Goal: Task Accomplishment & Management: Use online tool/utility

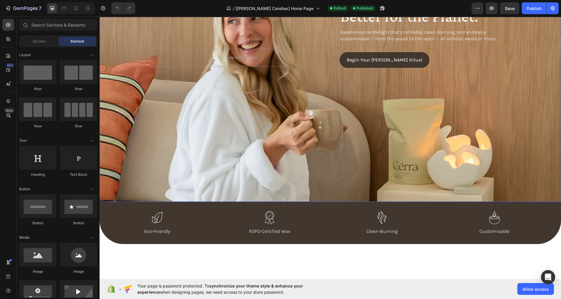
scroll to position [75, 0]
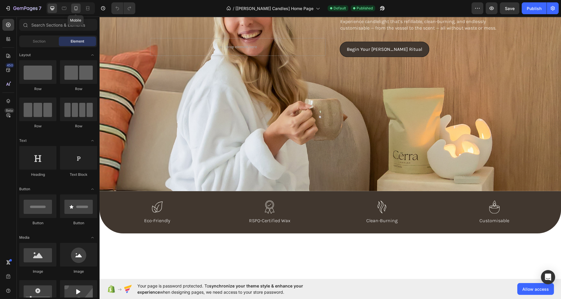
click at [74, 8] on icon at bounding box center [76, 8] width 6 height 6
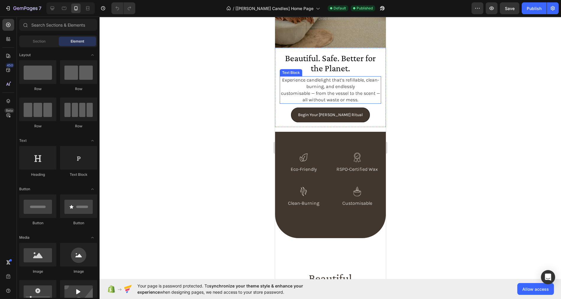
scroll to position [148, 0]
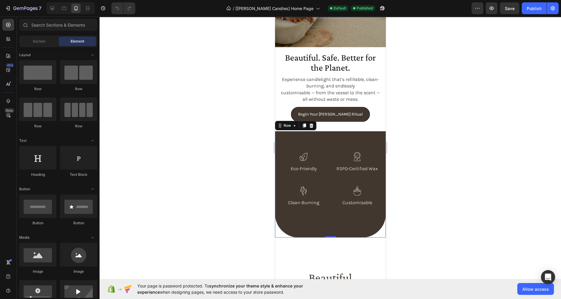
click at [323, 145] on div "Icon Eco-Friendly Text Block Icon RSPO-Certified Wax Text Block Icon Clean-Burn…" at bounding box center [330, 184] width 111 height 107
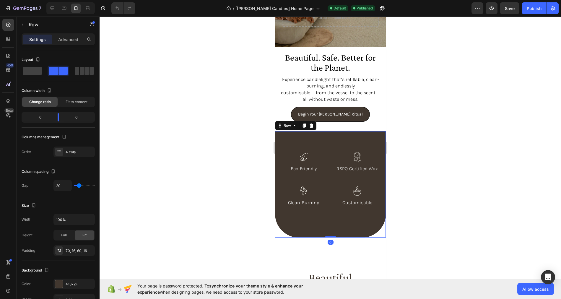
click at [323, 145] on div "Icon Eco-Friendly Text Block Icon RSPO-Certified Wax Text Block Icon Clean-Burn…" at bounding box center [330, 184] width 111 height 107
click at [68, 39] on p "Advanced" at bounding box center [68, 39] width 20 height 6
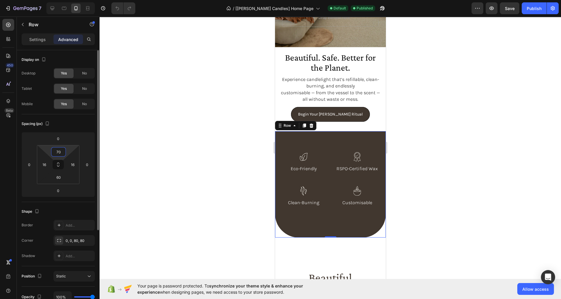
click at [59, 149] on input "70" at bounding box center [59, 151] width 12 height 9
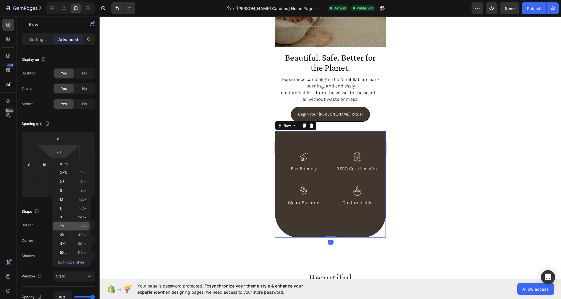
click at [82, 227] on span "32px" at bounding box center [82, 226] width 8 height 4
type input "32"
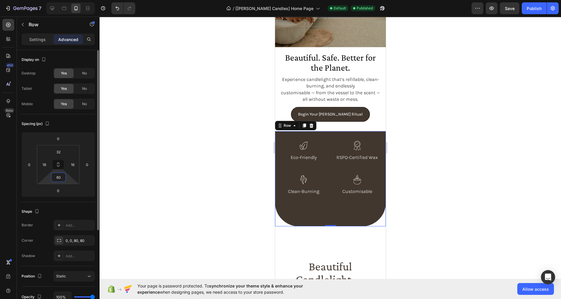
click at [59, 180] on input "60" at bounding box center [59, 177] width 12 height 9
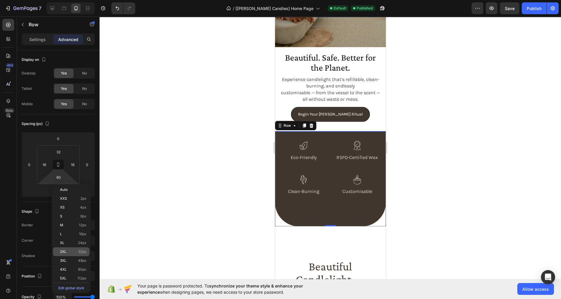
click at [82, 253] on span "32px" at bounding box center [82, 251] width 8 height 4
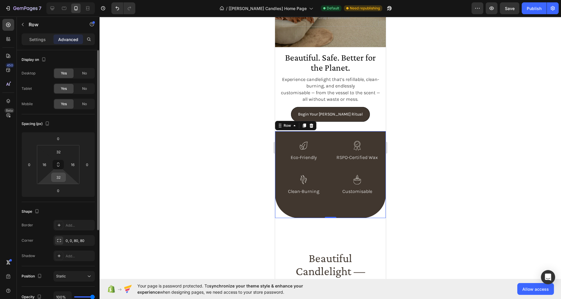
click at [60, 179] on input "32" at bounding box center [59, 177] width 12 height 9
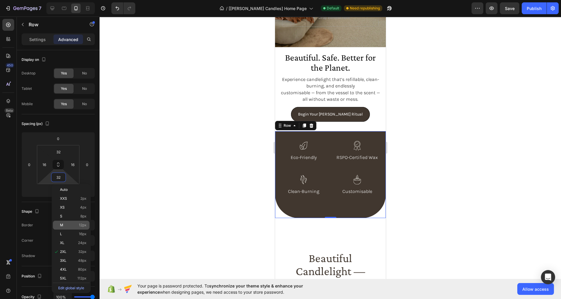
click at [83, 226] on span "12px" at bounding box center [83, 225] width 8 height 4
type input "12"
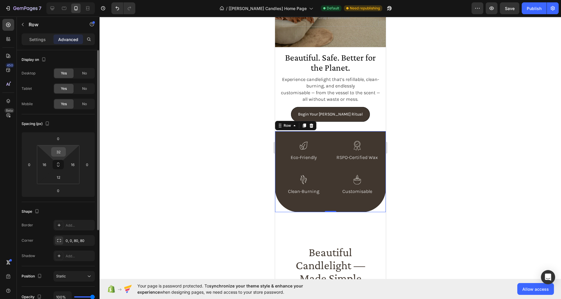
click at [58, 153] on input "32" at bounding box center [59, 151] width 12 height 9
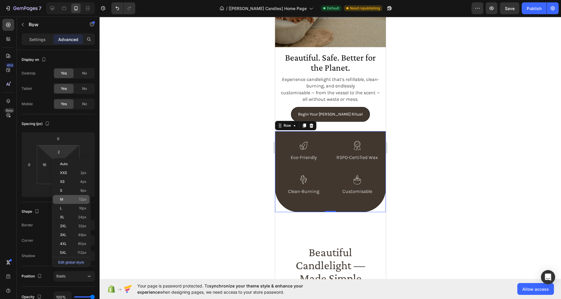
click at [78, 198] on p "M 12px" at bounding box center [73, 199] width 27 height 4
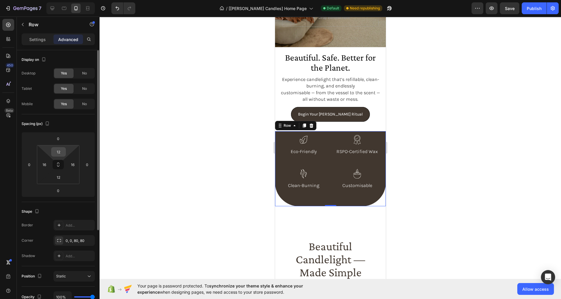
click at [60, 151] on input "12" at bounding box center [59, 151] width 12 height 9
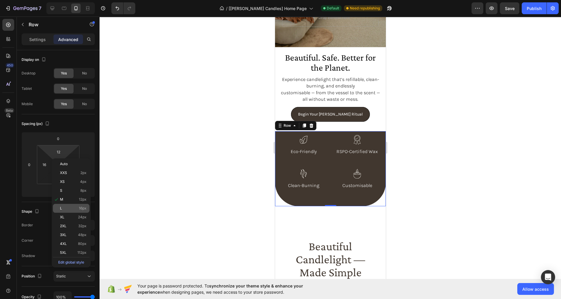
click at [74, 208] on p "L 16px" at bounding box center [73, 208] width 27 height 4
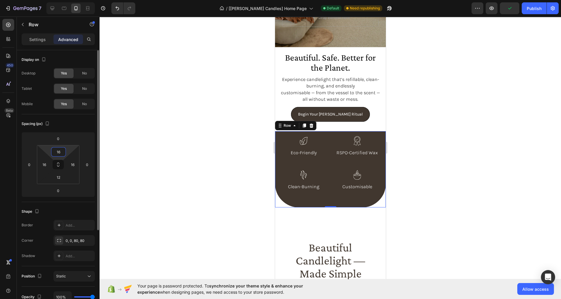
click at [56, 153] on input "16" at bounding box center [59, 151] width 12 height 9
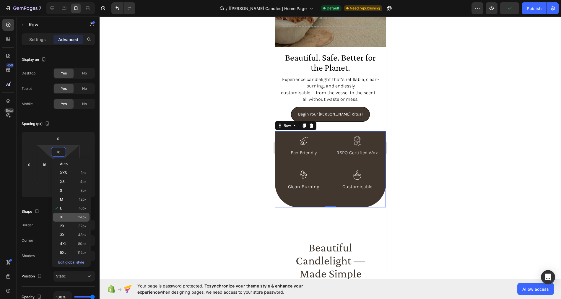
click at [74, 218] on p "XL 24px" at bounding box center [73, 217] width 27 height 4
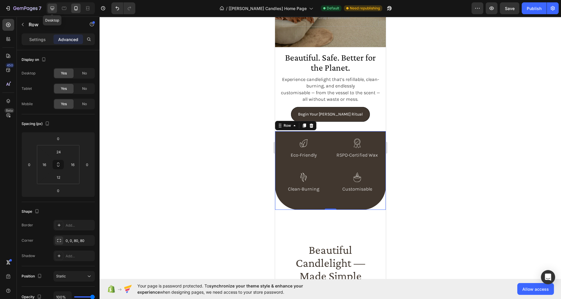
click at [49, 7] on icon at bounding box center [52, 8] width 6 height 6
type input "30"
type input "40"
type input "30"
type input "70"
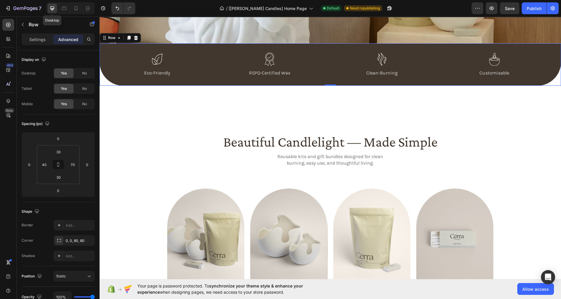
scroll to position [228, 0]
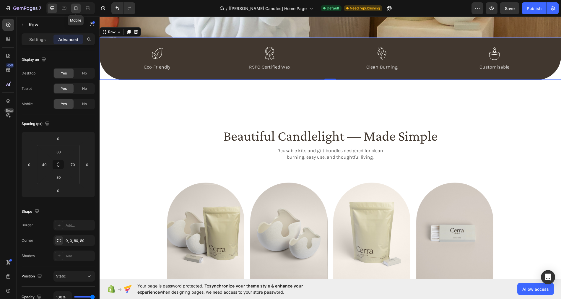
click at [74, 7] on icon at bounding box center [75, 8] width 3 height 4
type input "24"
type input "16"
type input "12"
type input "16"
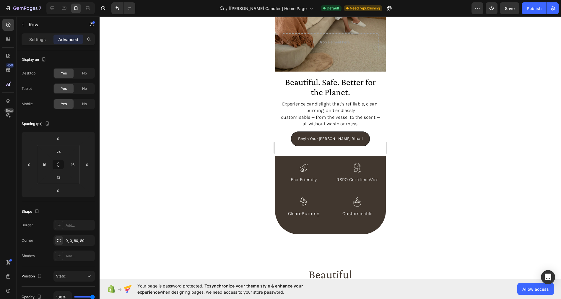
scroll to position [122, 0]
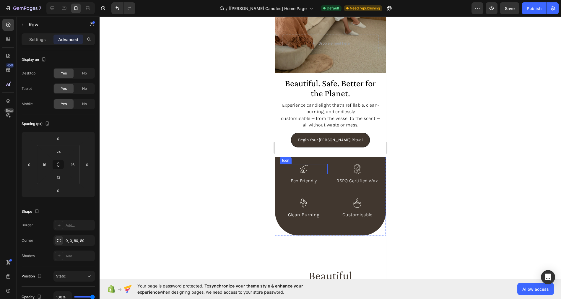
click at [304, 168] on icon at bounding box center [303, 169] width 10 height 10
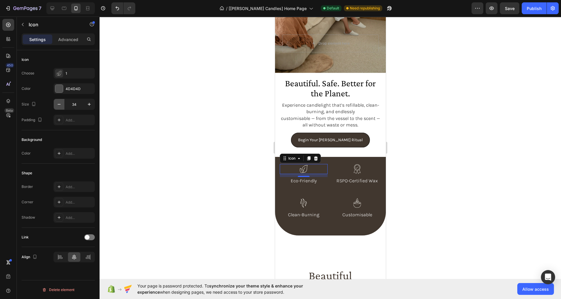
click at [58, 104] on icon "button" at bounding box center [59, 104] width 3 height 1
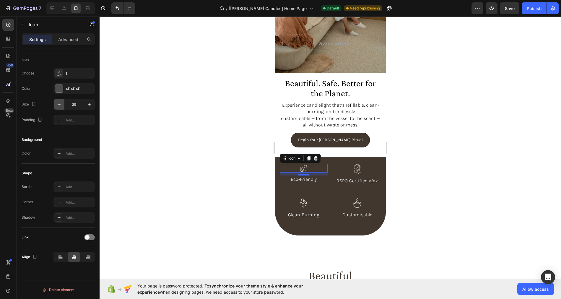
click at [58, 104] on icon "button" at bounding box center [59, 104] width 3 height 1
type input "25"
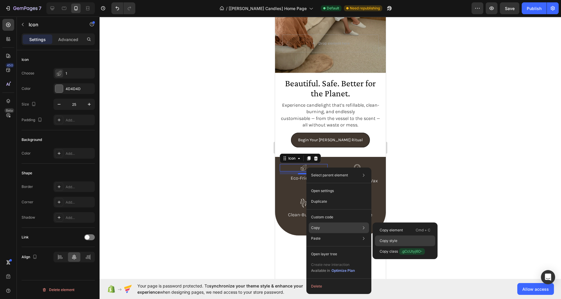
click at [385, 240] on p "Copy style" at bounding box center [388, 240] width 18 height 5
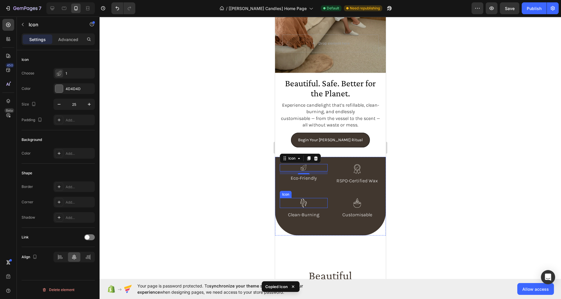
click at [304, 200] on icon at bounding box center [303, 203] width 10 height 10
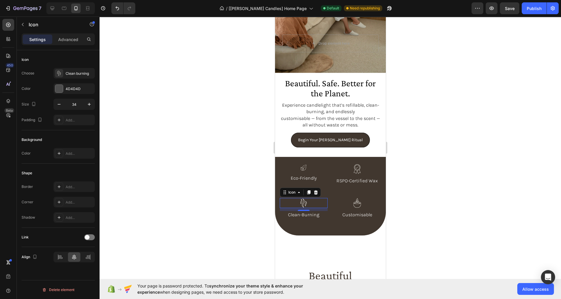
click at [308, 205] on div "Icon 10" at bounding box center [303, 203] width 48 height 10
type input "25"
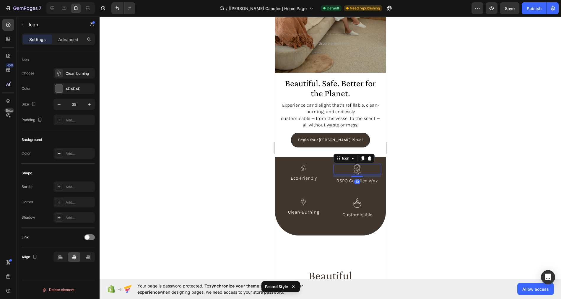
click at [357, 169] on icon at bounding box center [357, 169] width 10 height 10
type input "25"
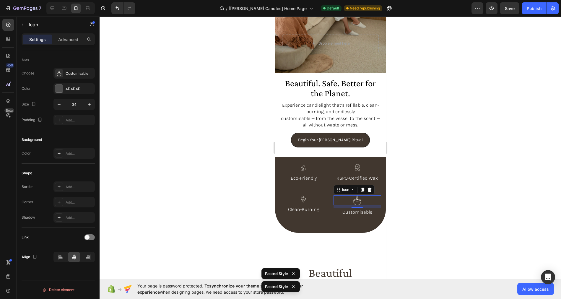
click at [363, 200] on div "Icon 0" at bounding box center [357, 200] width 48 height 10
type input "25"
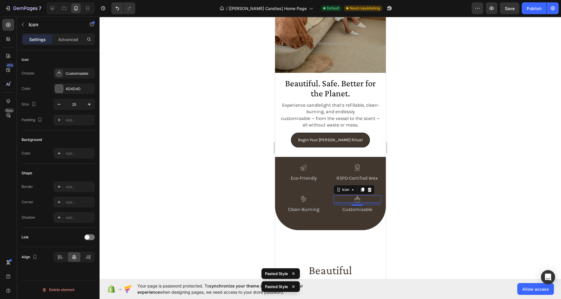
click at [415, 206] on div at bounding box center [329, 158] width 461 height 282
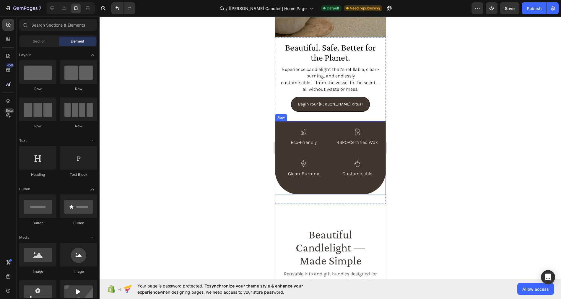
scroll to position [159, 0]
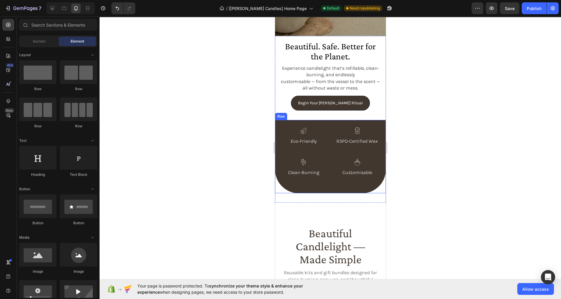
click at [331, 186] on div "Icon Eco-Friendly Text Block Icon RSPO-Certified Wax Text Block Icon Clean-Burn…" at bounding box center [330, 156] width 111 height 73
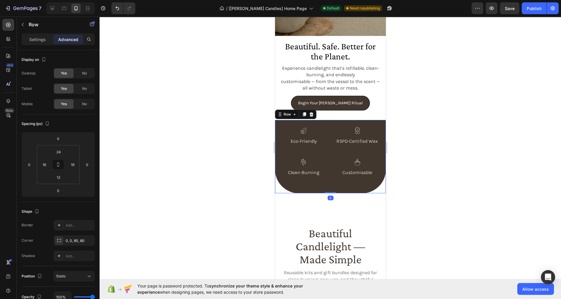
click at [331, 170] on div "Icon Eco-Friendly Text Block Icon RSPO-Certified Wax Text Block Icon Clean-Burn…" at bounding box center [330, 156] width 111 height 73
click at [313, 171] on p "Clean-Burning" at bounding box center [303, 172] width 47 height 6
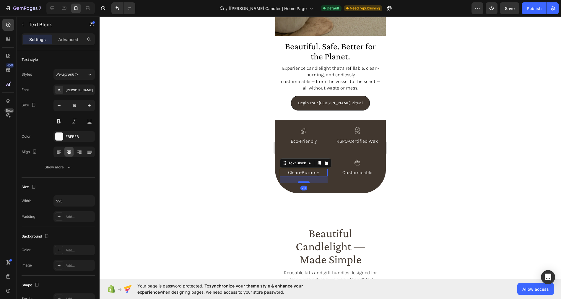
drag, startPoint x: 305, startPoint y: 189, endPoint x: 305, endPoint y: 182, distance: 6.5
click at [305, 182] on div at bounding box center [303, 182] width 12 height 2
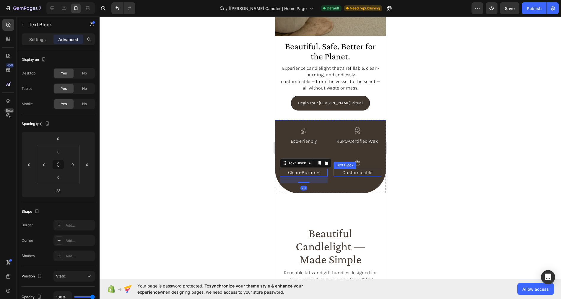
click at [357, 170] on p "Customisable" at bounding box center [357, 172] width 47 height 6
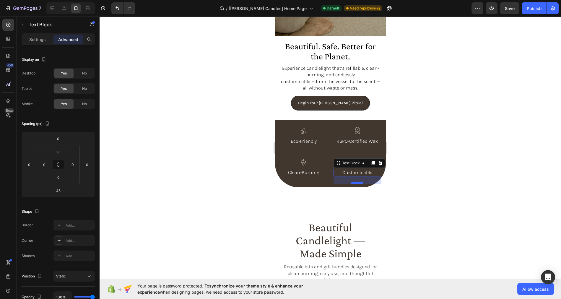
drag, startPoint x: 359, startPoint y: 188, endPoint x: 359, endPoint y: 182, distance: 6.2
click at [359, 182] on div at bounding box center [357, 183] width 12 height 2
type input "24"
click at [317, 180] on div "Icon Clean-Burning Text Block" at bounding box center [303, 170] width 48 height 25
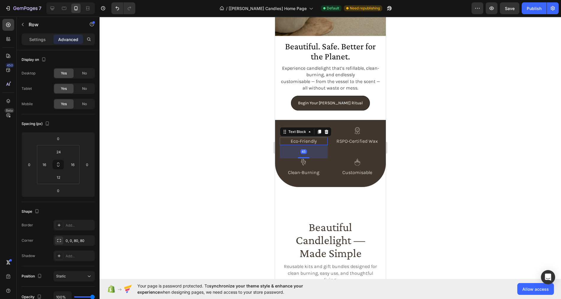
click at [311, 141] on p "Eco-Friendly" at bounding box center [303, 141] width 47 height 6
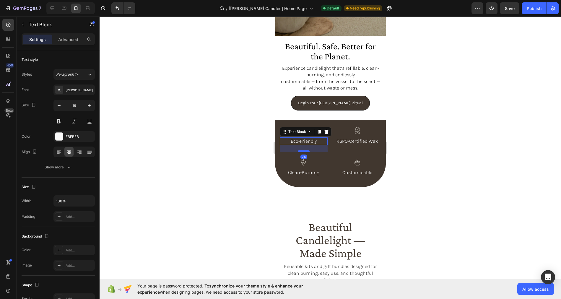
drag, startPoint x: 306, startPoint y: 157, endPoint x: 306, endPoint y: 151, distance: 6.2
click at [306, 151] on div at bounding box center [303, 151] width 12 height 2
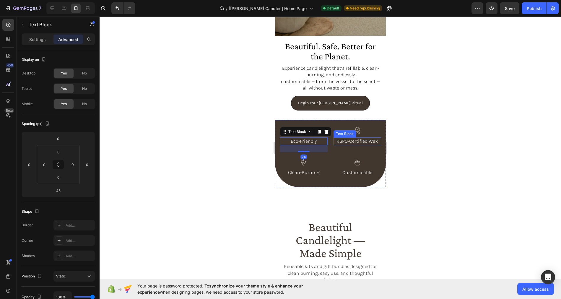
click at [357, 139] on p "RSPO-Certified Wax" at bounding box center [357, 141] width 47 height 6
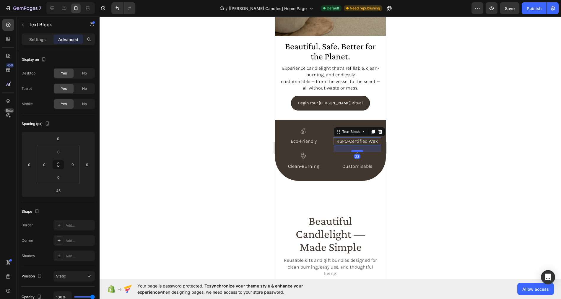
drag, startPoint x: 360, startPoint y: 157, endPoint x: 360, endPoint y: 150, distance: 6.5
click at [360, 150] on div at bounding box center [357, 151] width 12 height 2
type input "23"
click at [413, 153] on div at bounding box center [329, 158] width 461 height 282
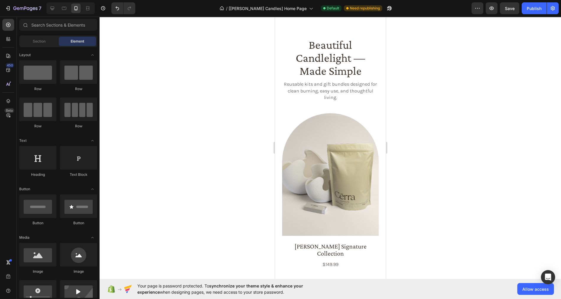
scroll to position [336, 0]
click at [50, 7] on icon at bounding box center [52, 8] width 6 height 6
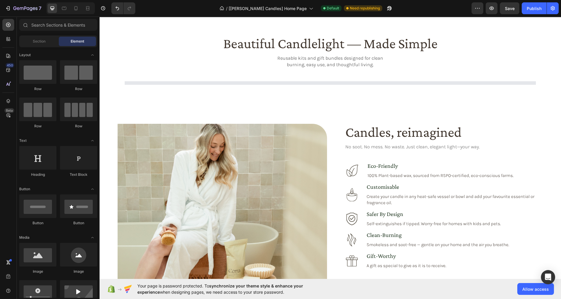
scroll to position [349, 0]
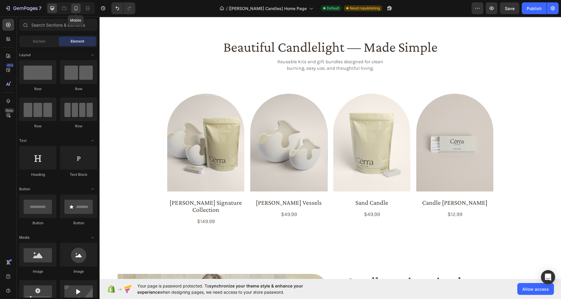
click at [75, 6] on icon at bounding box center [75, 8] width 3 height 4
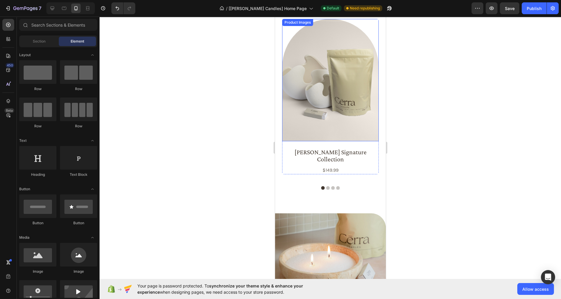
scroll to position [440, 0]
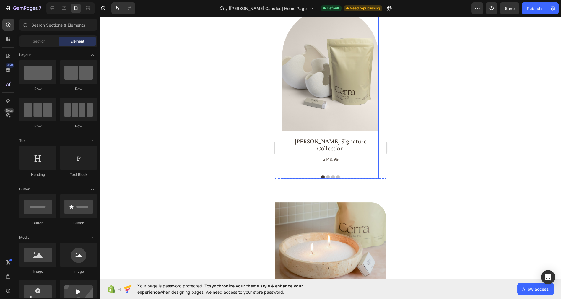
click at [328, 175] on button "Dot" at bounding box center [328, 177] width 4 height 4
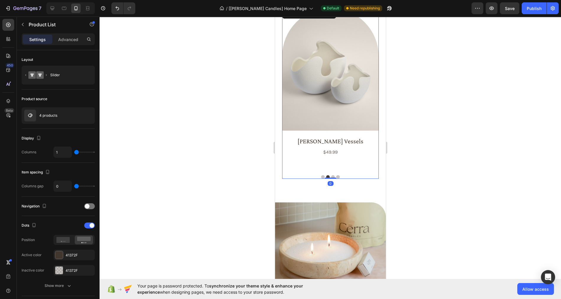
click at [332, 175] on button "Dot" at bounding box center [333, 177] width 4 height 4
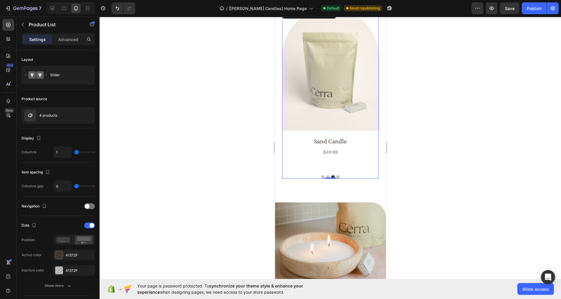
click at [337, 175] on button "Dot" at bounding box center [338, 177] width 4 height 4
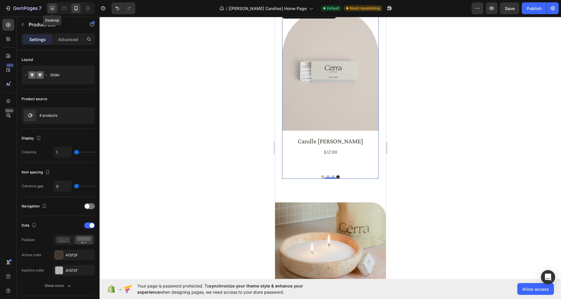
click at [53, 9] on icon at bounding box center [52, 8] width 6 height 6
type input "4"
type input "20"
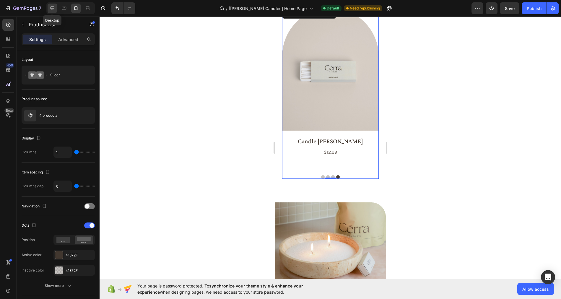
type input "1104"
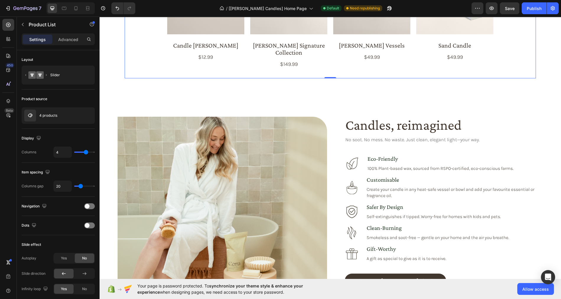
scroll to position [507, 0]
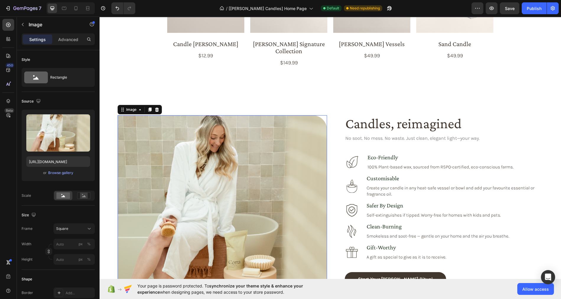
click at [247, 135] on img at bounding box center [221, 219] width 209 height 209
click at [77, 7] on icon at bounding box center [75, 8] width 3 height 4
type input "[URL][DOMAIN_NAME]"
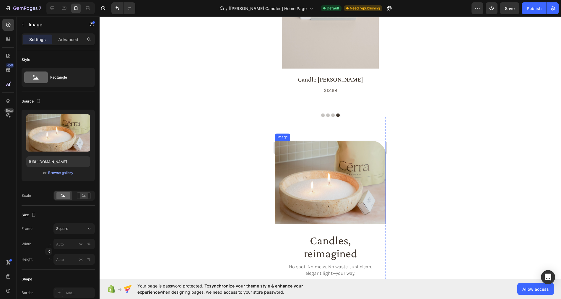
scroll to position [486, 0]
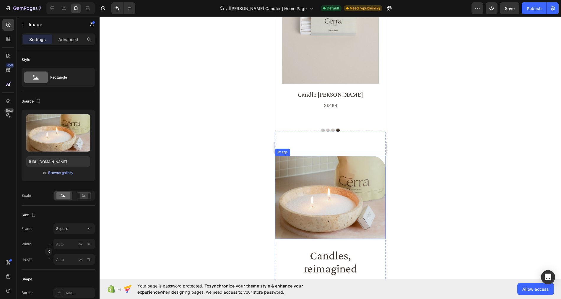
click at [294, 167] on img at bounding box center [330, 197] width 111 height 83
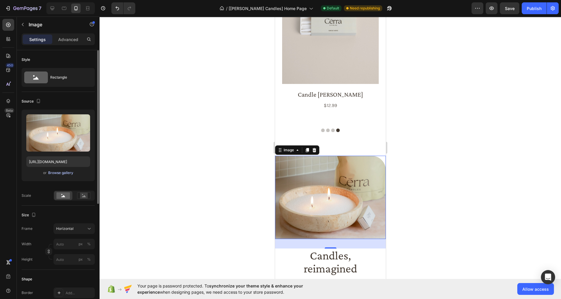
click at [63, 171] on div "Browse gallery" at bounding box center [60, 172] width 25 height 5
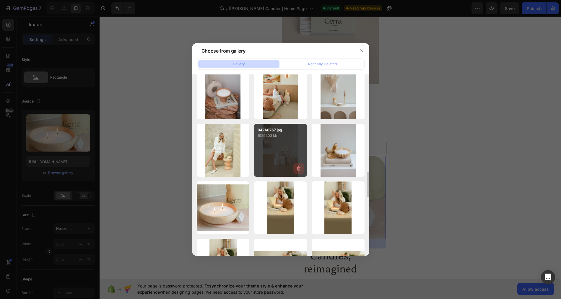
scroll to position [634, 0]
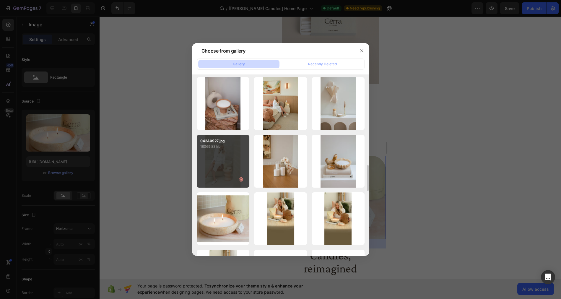
click at [227, 155] on div "042A0927.jpg 18069.83 kb" at bounding box center [223, 161] width 53 height 53
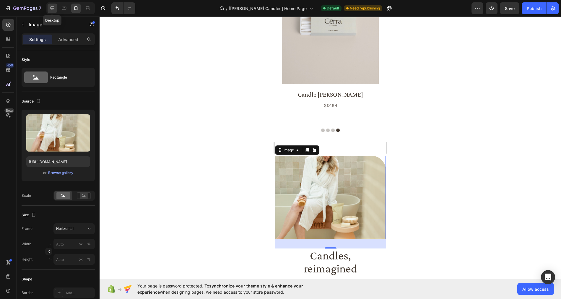
click at [52, 9] on icon at bounding box center [52, 8] width 6 height 6
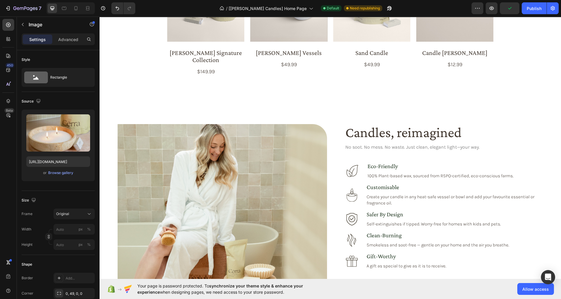
scroll to position [455, 0]
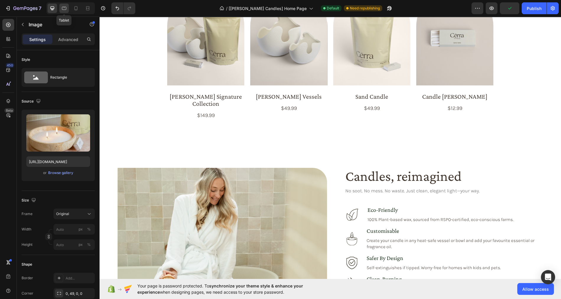
click at [64, 9] on icon at bounding box center [64, 8] width 4 height 3
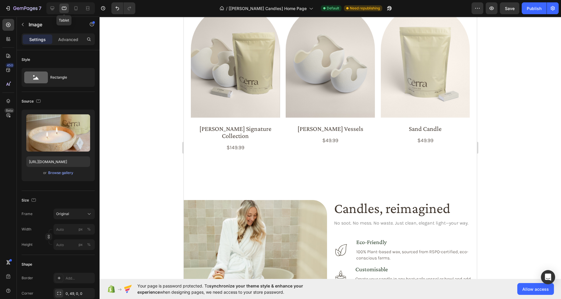
scroll to position [434, 0]
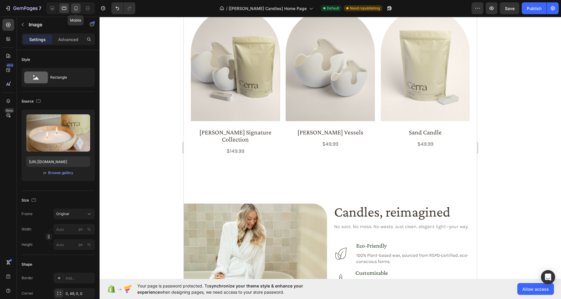
click at [74, 7] on icon at bounding box center [76, 8] width 6 height 6
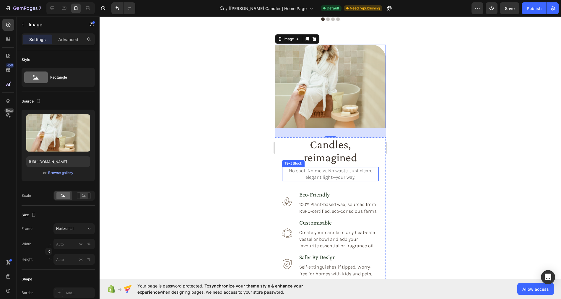
scroll to position [504, 0]
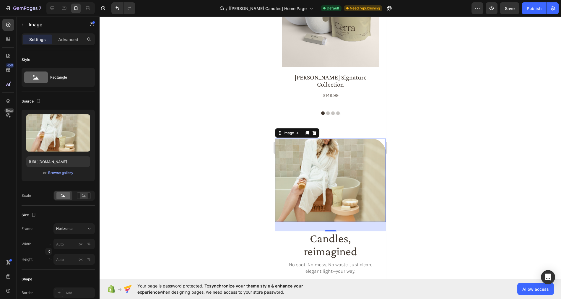
click at [359, 172] on img at bounding box center [330, 179] width 111 height 83
click at [81, 195] on rect at bounding box center [84, 195] width 8 height 6
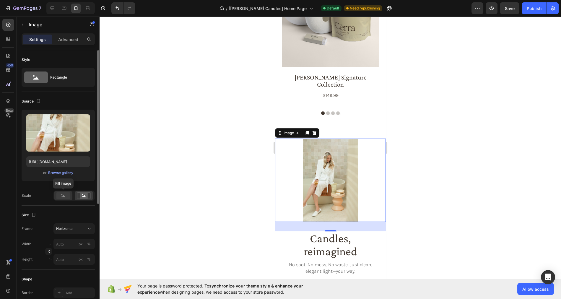
click at [64, 195] on icon at bounding box center [63, 196] width 4 height 2
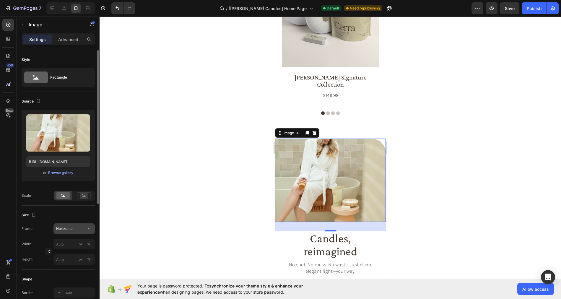
click at [85, 227] on div "Horizontal" at bounding box center [70, 228] width 29 height 5
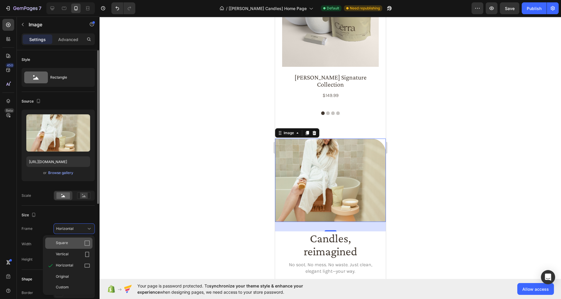
click at [81, 244] on div "Square" at bounding box center [73, 243] width 34 height 6
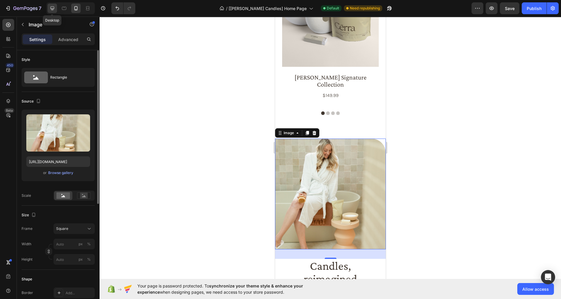
click at [51, 7] on icon at bounding box center [52, 8] width 6 height 6
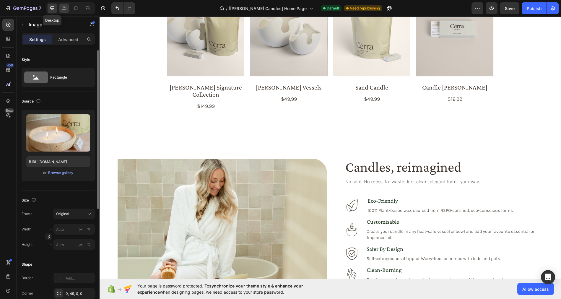
scroll to position [463, 0]
click at [64, 8] on icon at bounding box center [64, 8] width 6 height 6
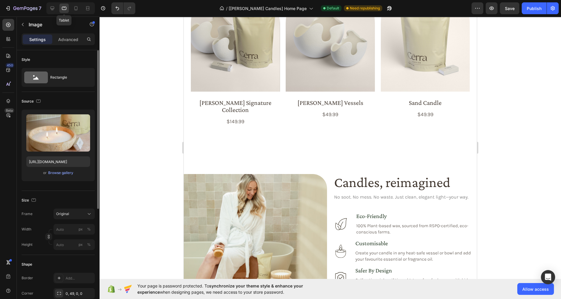
scroll to position [443, 0]
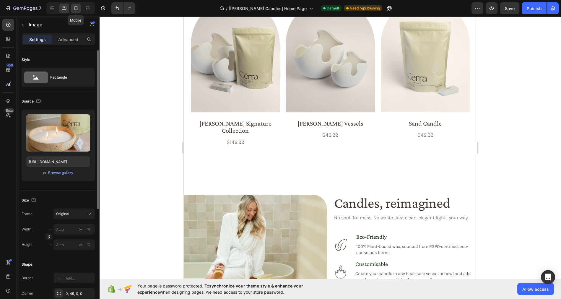
click at [75, 8] on icon at bounding box center [76, 8] width 6 height 6
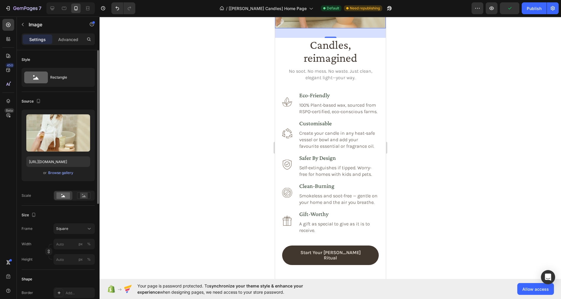
scroll to position [719, 0]
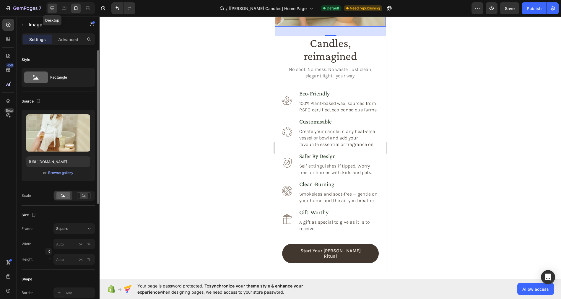
click at [53, 6] on icon at bounding box center [52, 8] width 6 height 6
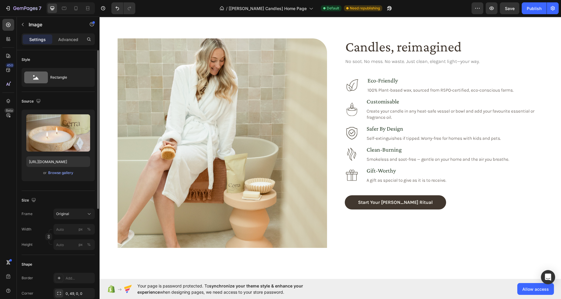
scroll to position [573, 0]
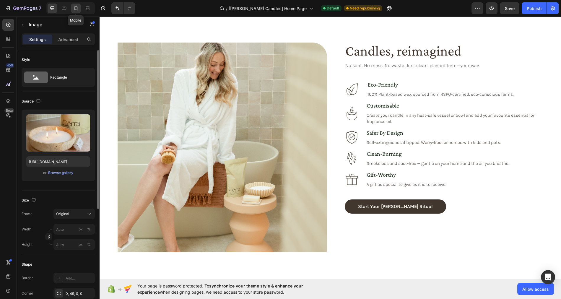
click at [73, 9] on icon at bounding box center [76, 8] width 6 height 6
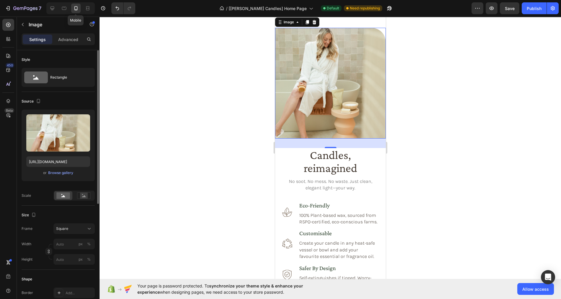
scroll to position [548, 0]
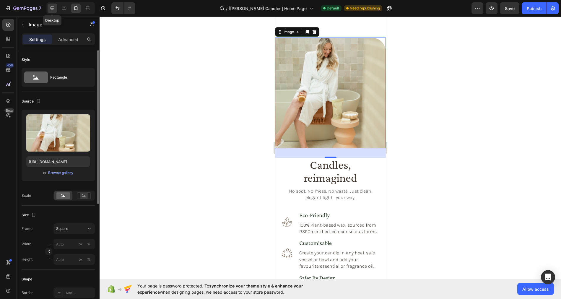
click at [49, 9] on icon at bounding box center [52, 8] width 6 height 6
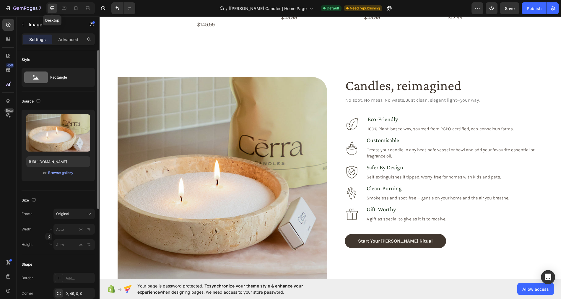
scroll to position [527, 0]
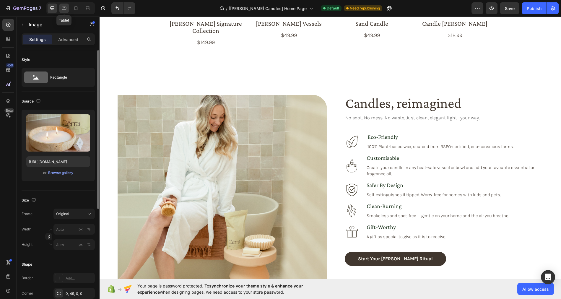
click at [65, 9] on icon at bounding box center [64, 8] width 6 height 6
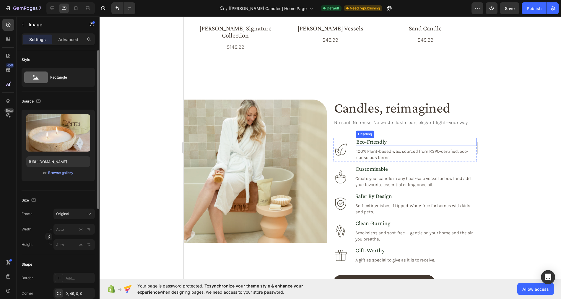
scroll to position [547, 0]
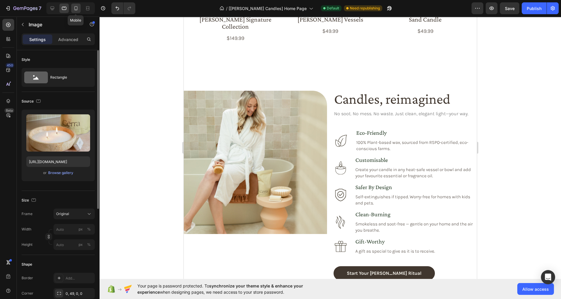
click at [76, 9] on icon at bounding box center [76, 8] width 6 height 6
type input "[URL][DOMAIN_NAME]"
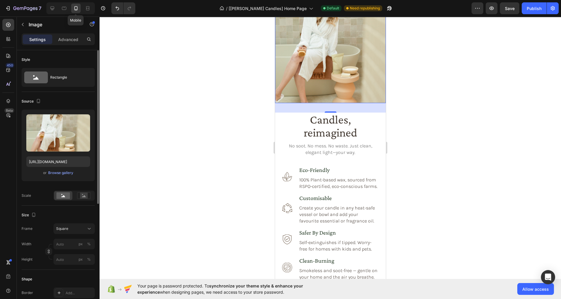
scroll to position [646, 0]
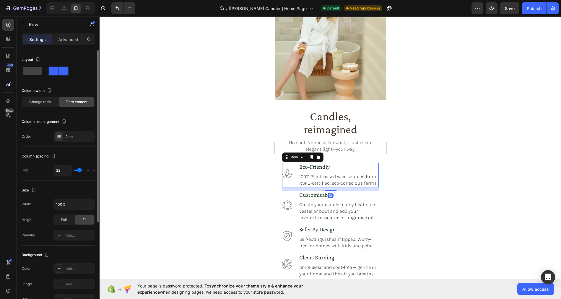
click at [285, 180] on div "Icon" at bounding box center [287, 175] width 10 height 24
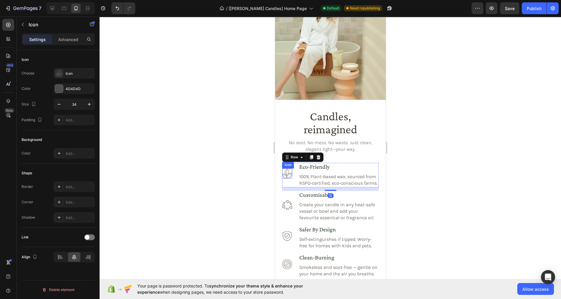
click at [287, 174] on icon at bounding box center [287, 173] width 10 height 9
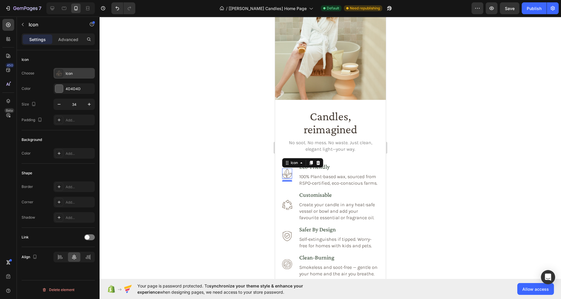
click at [77, 71] on div "Icon" at bounding box center [80, 73] width 28 height 5
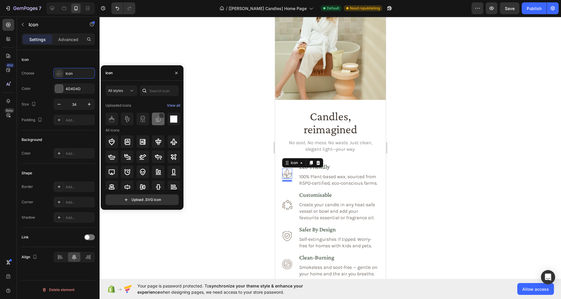
click at [157, 120] on img at bounding box center [158, 118] width 7 height 7
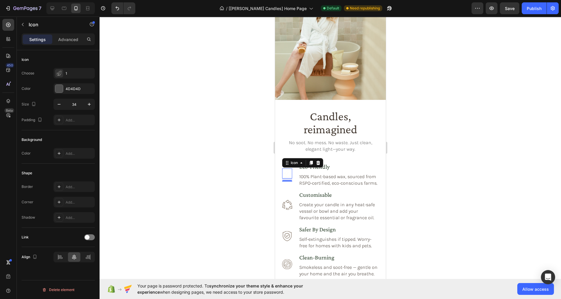
click at [223, 124] on div at bounding box center [329, 158] width 461 height 282
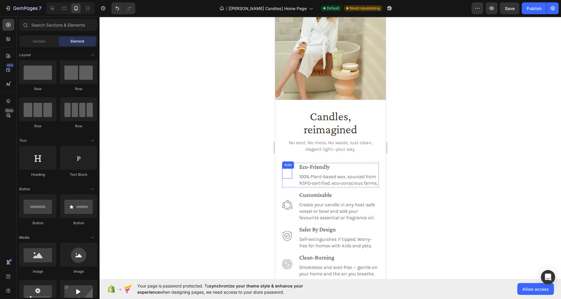
click at [288, 172] on icon at bounding box center [287, 173] width 10 height 10
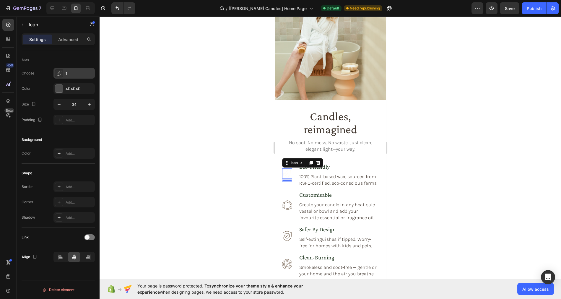
click at [76, 75] on div "1" at bounding box center [80, 73] width 28 height 5
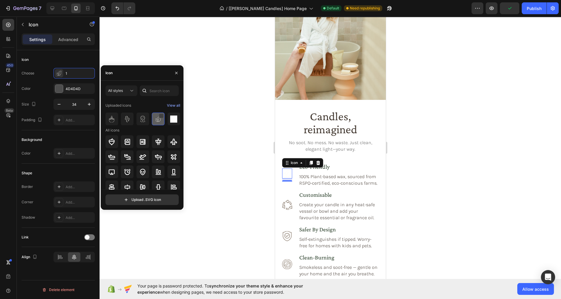
click at [159, 117] on div at bounding box center [161, 115] width 5 height 5
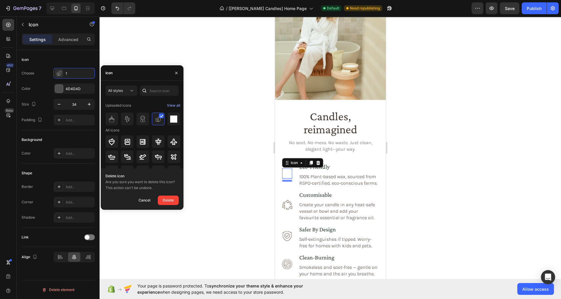
click at [152, 128] on div "Uploaded icons View all" at bounding box center [142, 130] width 75 height 5
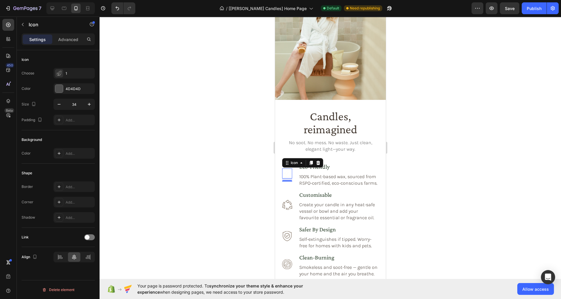
click at [287, 187] on div "10" at bounding box center [287, 186] width 6 height 5
click at [287, 173] on icon at bounding box center [287, 173] width 8 height 8
click at [77, 72] on div "1" at bounding box center [80, 73] width 28 height 5
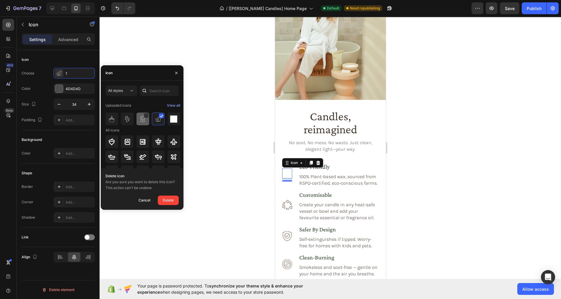
click at [140, 116] on img at bounding box center [142, 118] width 7 height 7
click at [146, 116] on icon at bounding box center [146, 116] width 3 height 2
click at [162, 116] on icon at bounding box center [161, 116] width 3 height 3
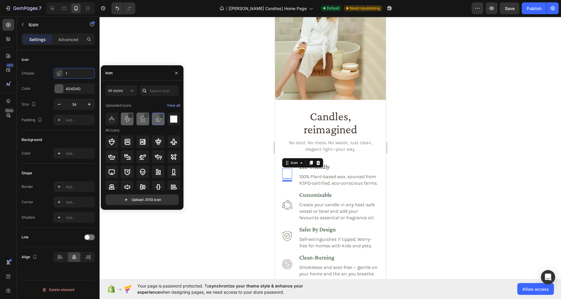
click at [136, 118] on div at bounding box center [142, 118] width 13 height 13
click at [158, 120] on img at bounding box center [158, 118] width 7 height 7
click at [159, 121] on img at bounding box center [158, 118] width 7 height 7
click at [172, 105] on div "View all" at bounding box center [173, 105] width 13 height 7
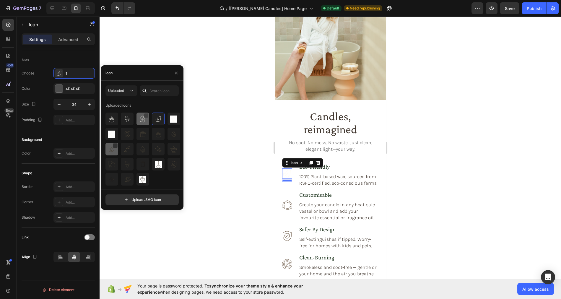
click at [112, 151] on img at bounding box center [111, 149] width 7 height 7
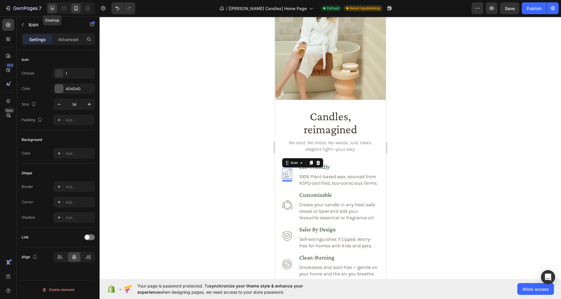
click at [50, 8] on icon at bounding box center [52, 8] width 4 height 4
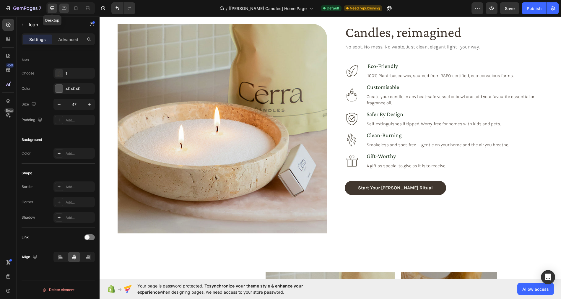
scroll to position [625, 0]
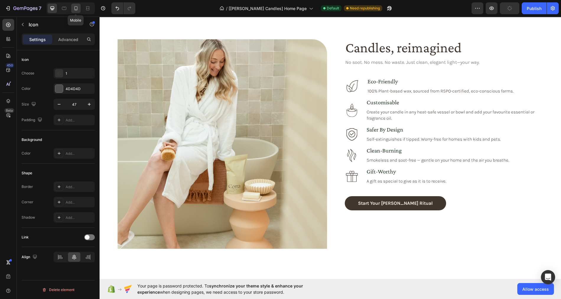
click at [77, 8] on icon at bounding box center [75, 8] width 3 height 4
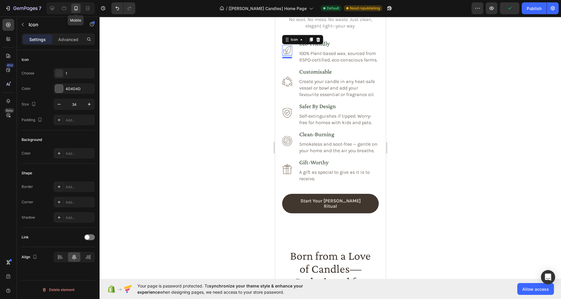
scroll to position [777, 0]
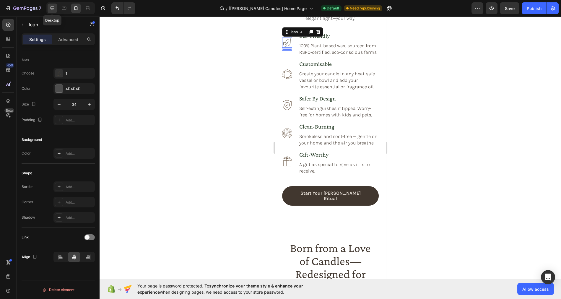
click at [53, 9] on icon at bounding box center [52, 8] width 4 height 4
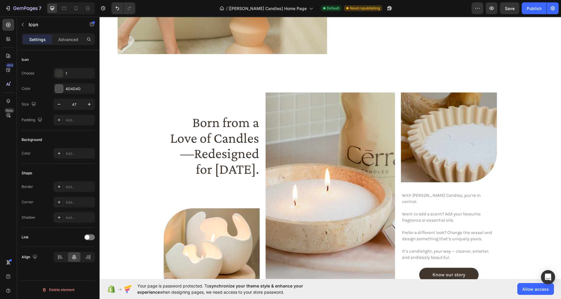
scroll to position [409, 0]
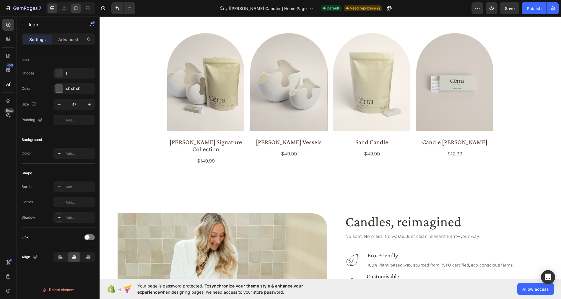
drag, startPoint x: 76, startPoint y: 8, endPoint x: 8, endPoint y: 30, distance: 70.9
click at [76, 8] on icon at bounding box center [76, 8] width 6 height 6
type input "34"
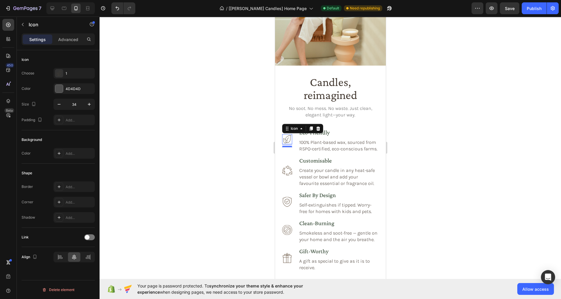
scroll to position [656, 0]
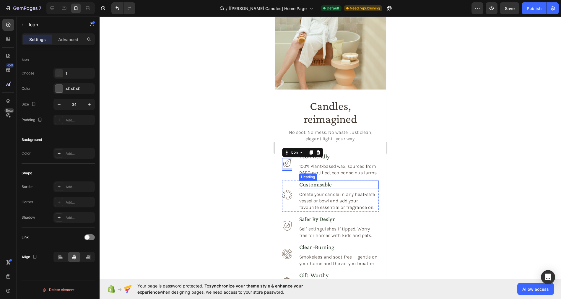
click at [313, 185] on h3 "customisable" at bounding box center [338, 184] width 80 height 8
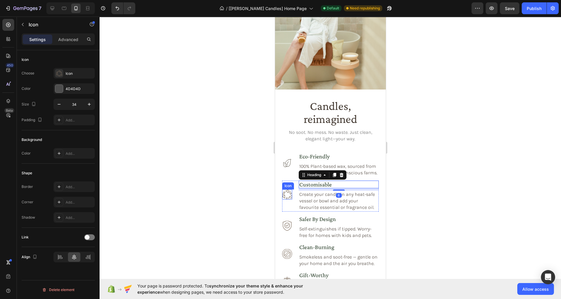
click at [289, 194] on icon at bounding box center [287, 194] width 10 height 10
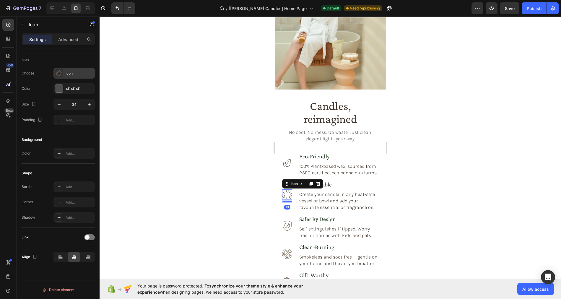
click at [72, 73] on div "Icon" at bounding box center [80, 73] width 28 height 5
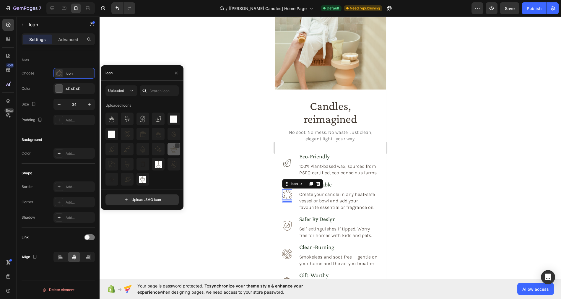
click at [172, 150] on img at bounding box center [173, 149] width 7 height 7
click at [50, 9] on icon at bounding box center [52, 8] width 6 height 6
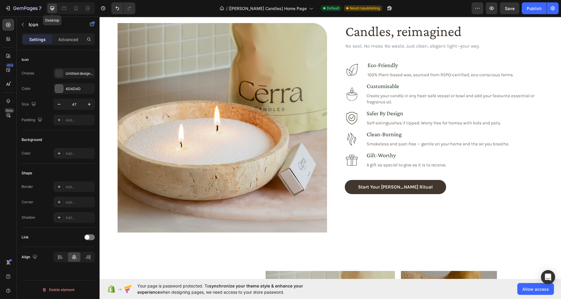
scroll to position [635, 0]
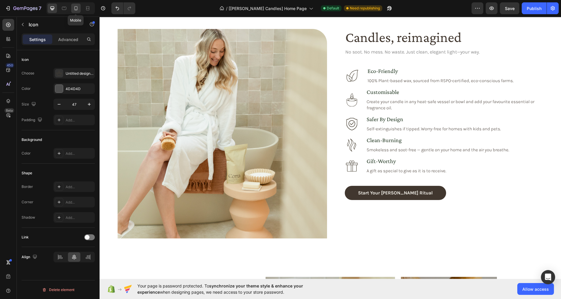
click at [77, 7] on icon at bounding box center [75, 8] width 3 height 4
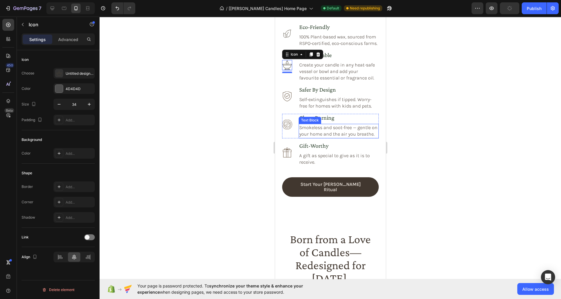
scroll to position [784, 0]
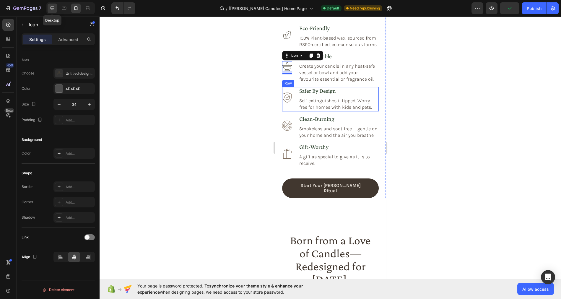
click at [50, 9] on icon at bounding box center [52, 8] width 4 height 4
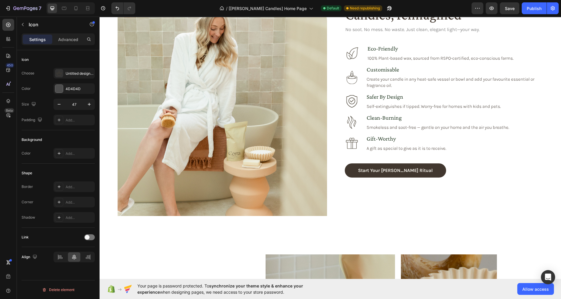
scroll to position [582, 0]
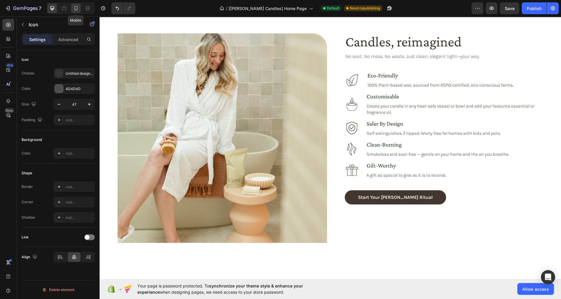
click at [74, 7] on icon at bounding box center [76, 8] width 6 height 6
type input "34"
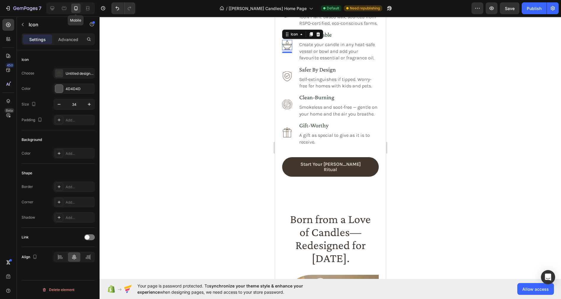
scroll to position [759, 0]
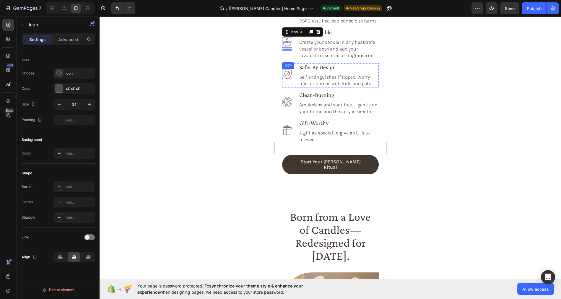
click at [287, 76] on icon at bounding box center [287, 74] width 10 height 10
click at [77, 70] on div "Icon" at bounding box center [73, 73] width 41 height 11
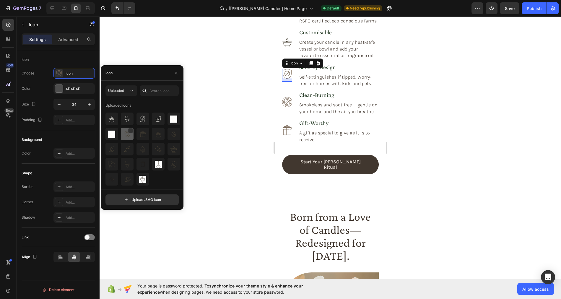
click at [136, 139] on div at bounding box center [142, 134] width 13 height 13
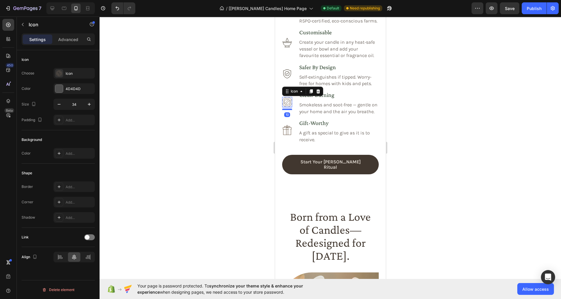
click at [288, 100] on icon at bounding box center [287, 102] width 10 height 10
click at [76, 72] on div "Icon" at bounding box center [80, 73] width 28 height 5
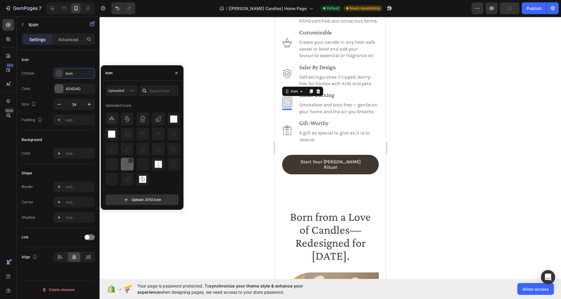
click at [127, 164] on img at bounding box center [127, 164] width 7 height 7
click at [52, 9] on icon at bounding box center [52, 8] width 4 height 4
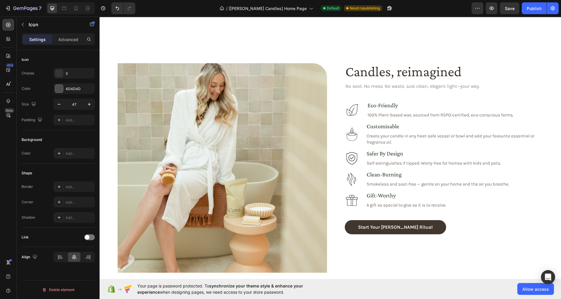
scroll to position [542, 0]
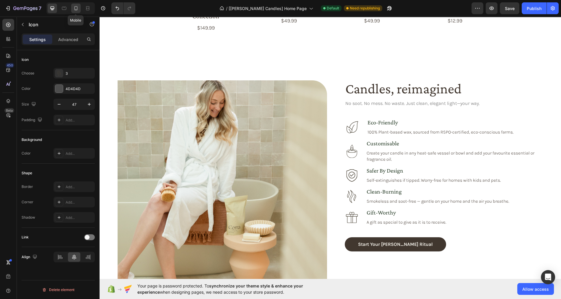
click at [75, 9] on icon at bounding box center [76, 8] width 6 height 6
type input "34"
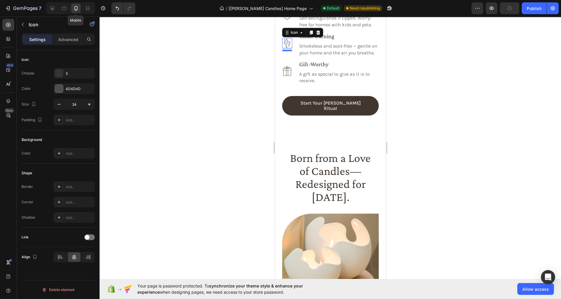
scroll to position [950, 0]
click at [289, 74] on icon at bounding box center [287, 71] width 10 height 10
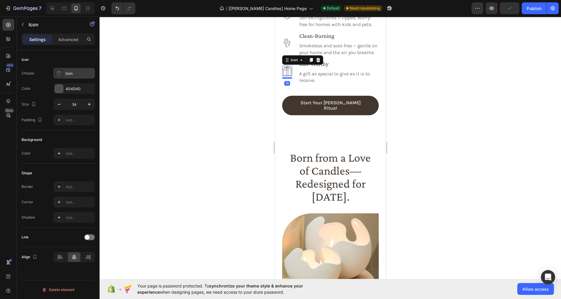
click at [76, 73] on div "Icon" at bounding box center [80, 73] width 28 height 5
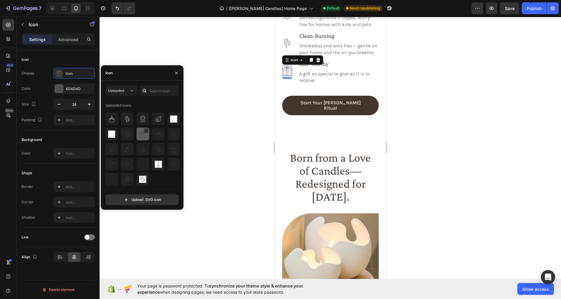
click at [143, 137] on img at bounding box center [142, 133] width 7 height 7
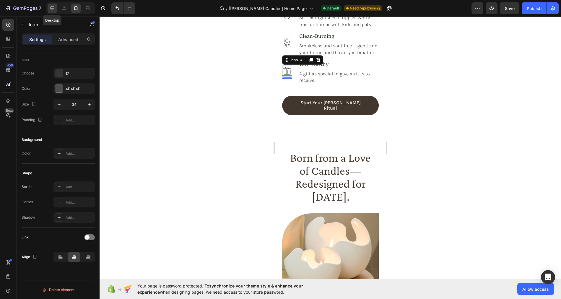
click at [49, 9] on icon at bounding box center [52, 8] width 6 height 6
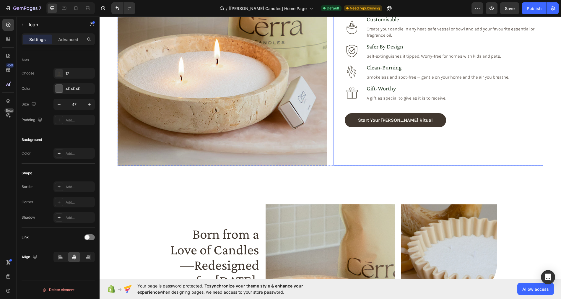
scroll to position [502, 0]
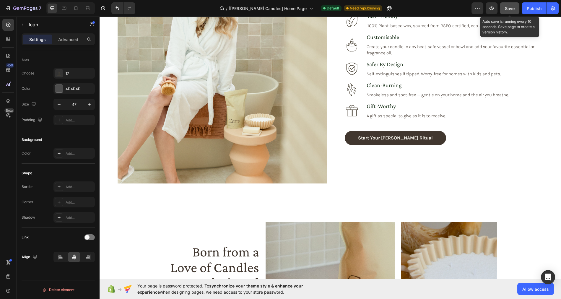
click at [512, 9] on span "Save" at bounding box center [509, 8] width 10 height 5
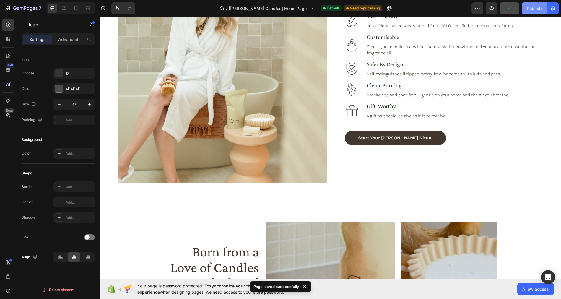
click at [532, 9] on div "Publish" at bounding box center [533, 8] width 15 height 6
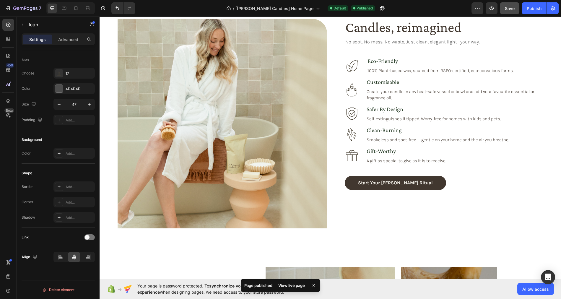
scroll to position [567, 0]
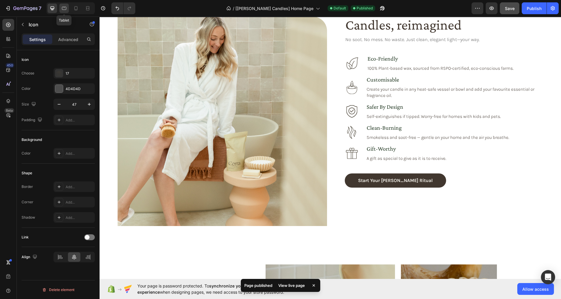
click at [64, 9] on icon at bounding box center [64, 8] width 6 height 6
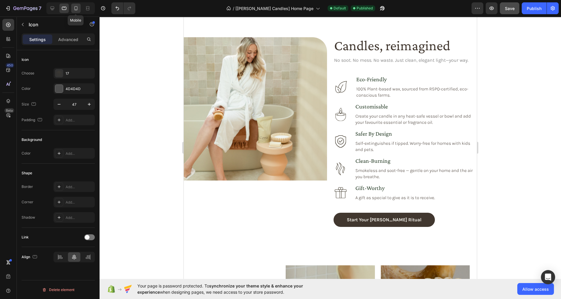
click at [76, 10] on icon at bounding box center [76, 8] width 6 height 6
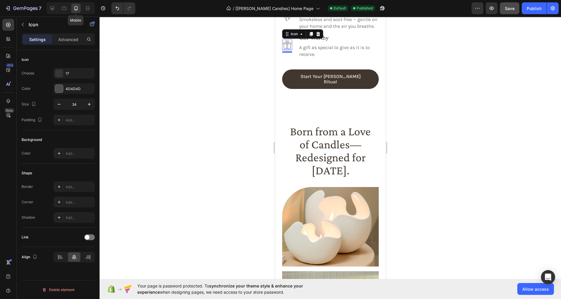
scroll to position [814, 0]
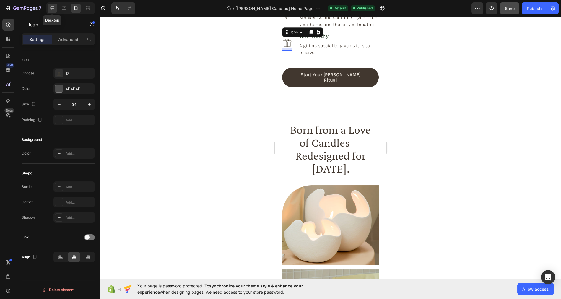
click at [50, 7] on icon at bounding box center [52, 8] width 6 height 6
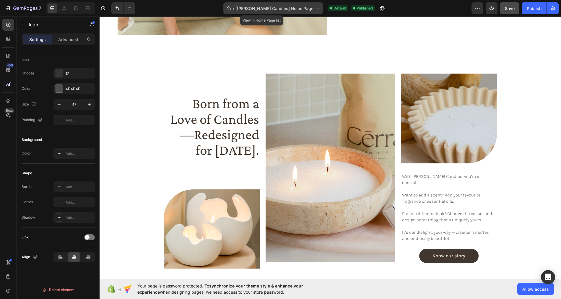
scroll to position [759, 0]
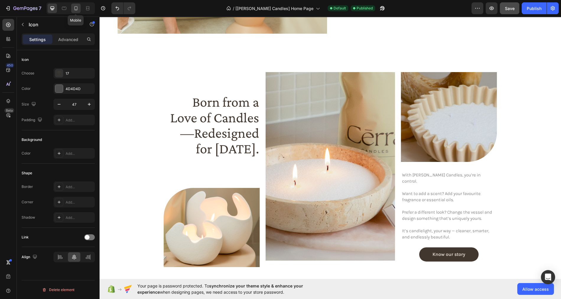
click at [75, 7] on icon at bounding box center [76, 8] width 6 height 6
type input "34"
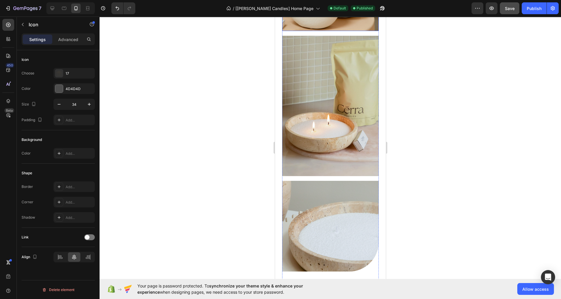
scroll to position [1049, 0]
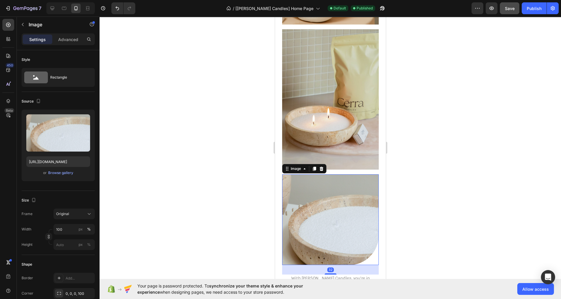
click at [347, 206] on img at bounding box center [330, 219] width 97 height 90
click at [63, 77] on div "Rectangle" at bounding box center [68, 78] width 36 height 14
click at [62, 172] on div "Browse gallery" at bounding box center [60, 172] width 25 height 5
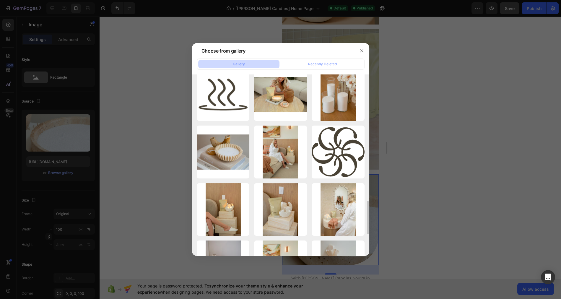
scroll to position [504, 0]
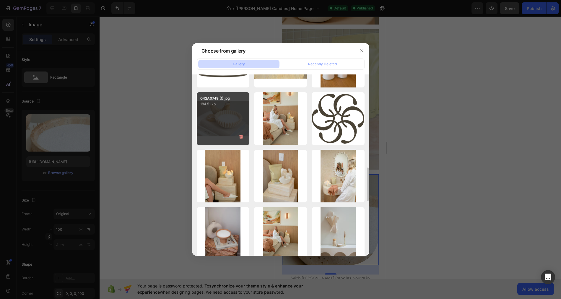
click at [224, 131] on div "042A0749 (1).jpg 184.51 kb" at bounding box center [223, 118] width 53 height 53
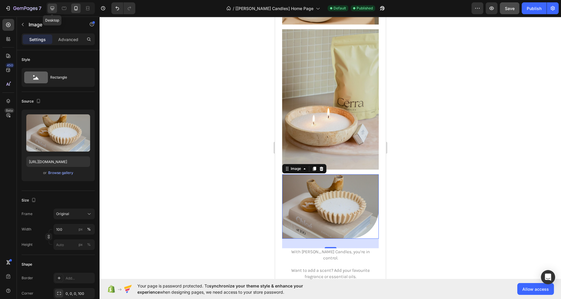
click at [52, 10] on icon at bounding box center [52, 8] width 4 height 4
type input "[URL][DOMAIN_NAME]"
type input "325"
type input "304"
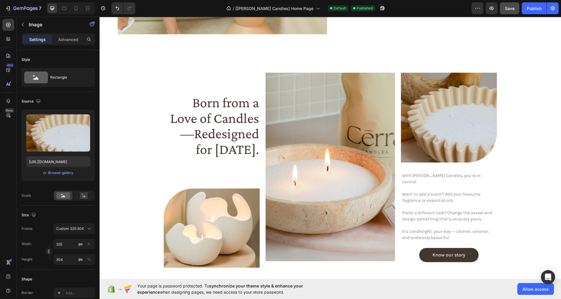
scroll to position [704, 0]
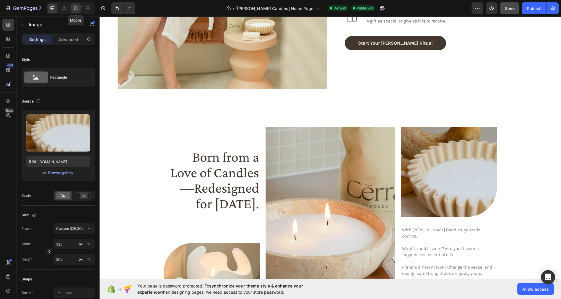
click at [73, 11] on icon at bounding box center [76, 8] width 6 height 6
type input "[URL][DOMAIN_NAME]"
type input "100"
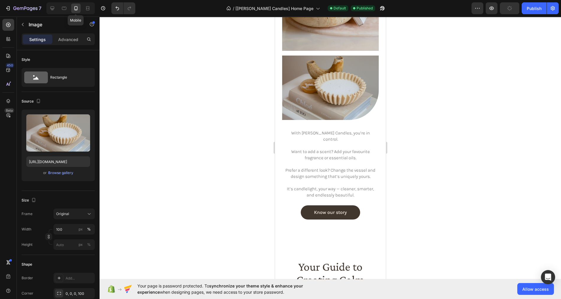
scroll to position [1185, 0]
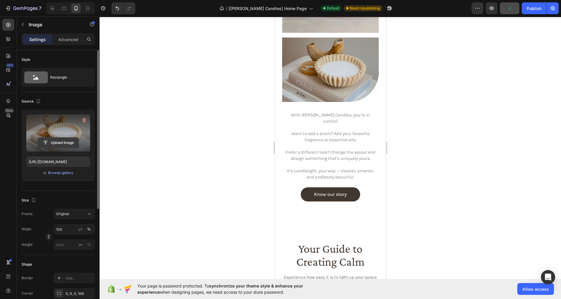
click at [67, 141] on input "file" at bounding box center [58, 143] width 41 height 10
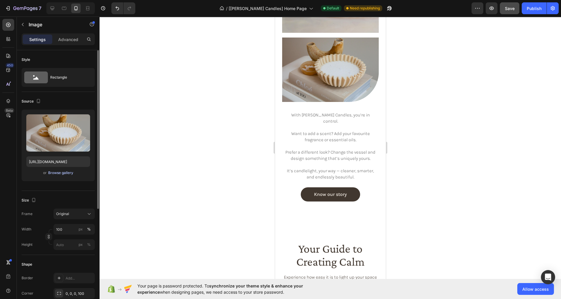
click at [61, 171] on div "Browse gallery" at bounding box center [60, 172] width 25 height 5
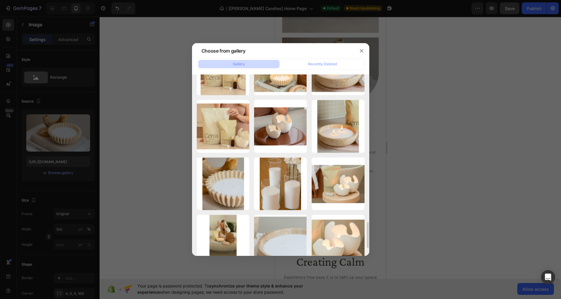
scroll to position [1017, 0]
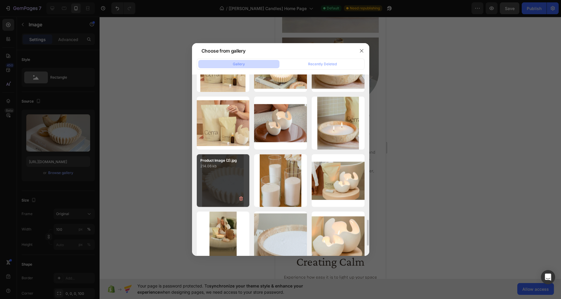
click at [224, 183] on div "Product Image (2).jpg 214.06 kb" at bounding box center [223, 180] width 53 height 53
type input "[URL][DOMAIN_NAME]"
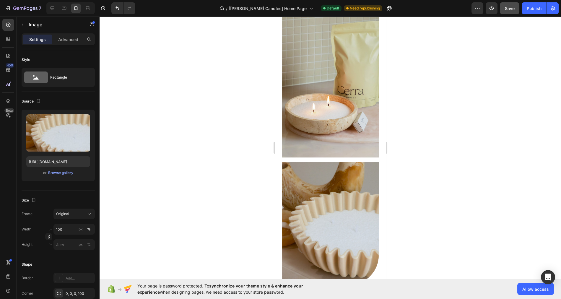
scroll to position [1041, 0]
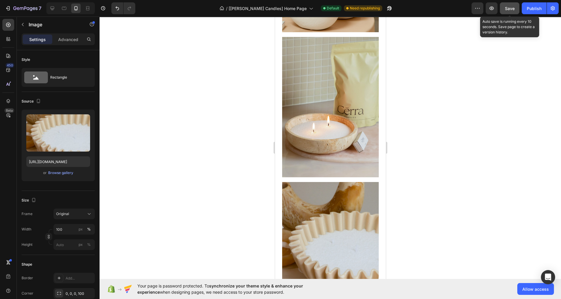
click at [513, 6] on span "Save" at bounding box center [509, 8] width 10 height 5
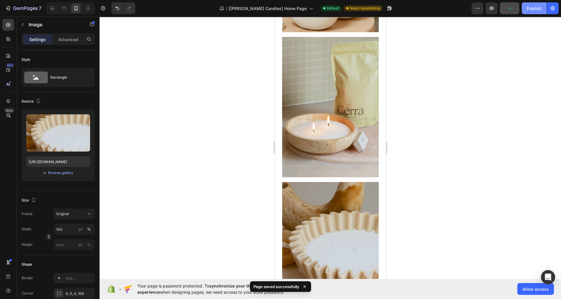
click at [529, 9] on div "Publish" at bounding box center [533, 8] width 15 height 6
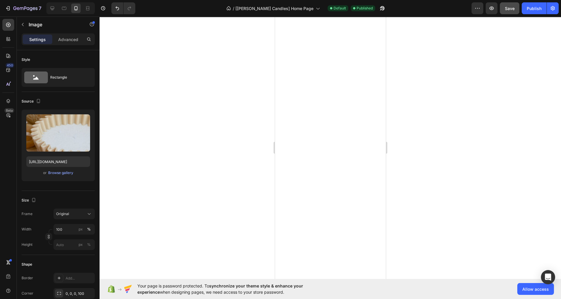
scroll to position [0, 0]
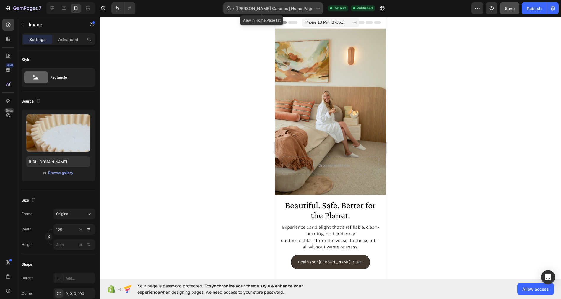
click at [299, 8] on span "[[PERSON_NAME] Candles] Home Page" at bounding box center [274, 8] width 78 height 6
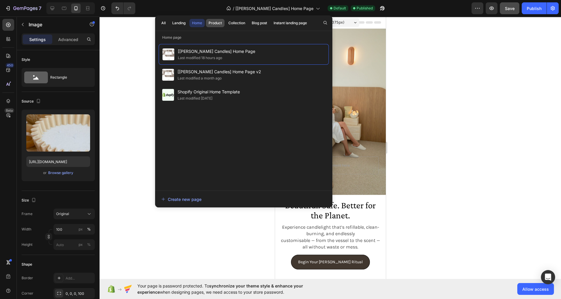
click at [215, 24] on div "Product" at bounding box center [214, 22] width 13 height 5
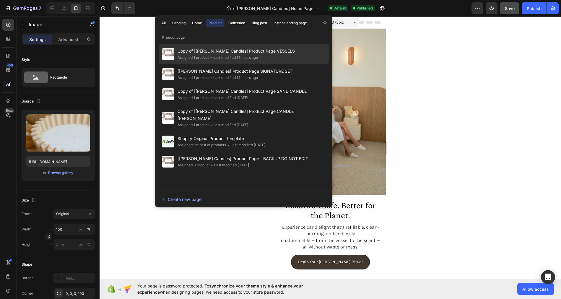
click at [221, 48] on span "Copy of [[PERSON_NAME] Candles] Product Page VESSELS" at bounding box center [235, 51] width 117 height 7
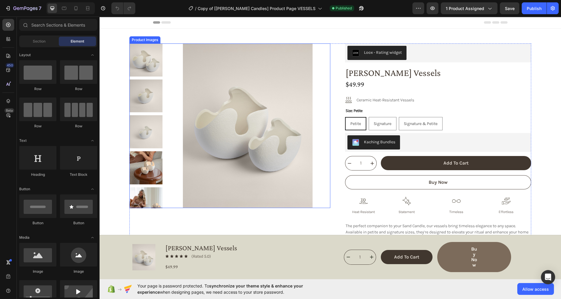
click at [152, 150] on div at bounding box center [145, 125] width 33 height 164
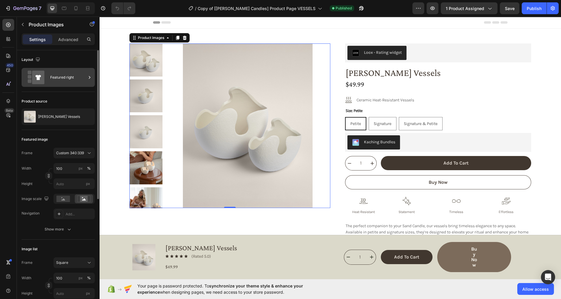
click at [66, 72] on div "Featured right" at bounding box center [68, 78] width 36 height 14
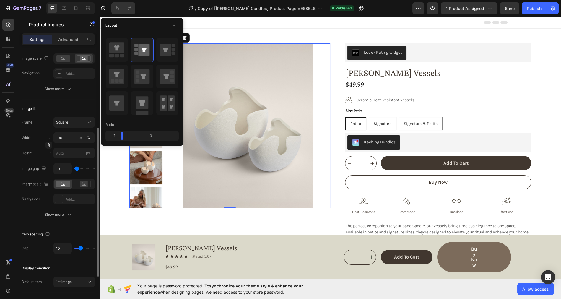
scroll to position [141, 0]
click at [73, 200] on div "Add..." at bounding box center [73, 198] width 41 height 11
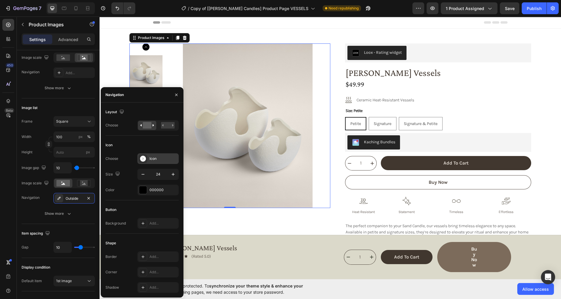
click at [155, 158] on div "Icon" at bounding box center [163, 158] width 28 height 5
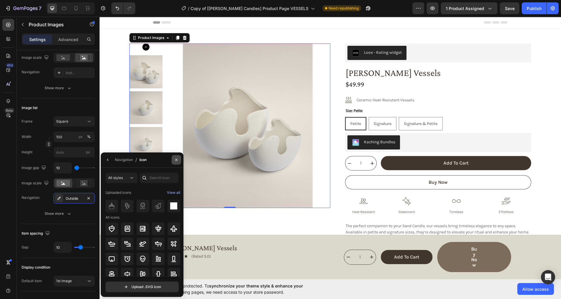
click at [177, 161] on icon "button" at bounding box center [176, 160] width 2 height 2
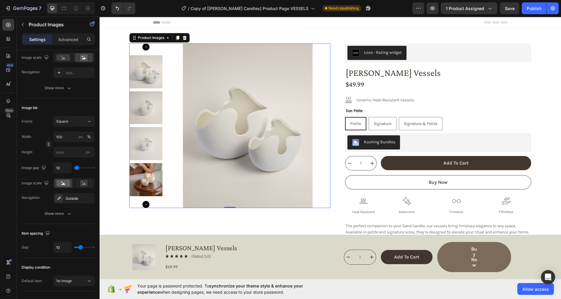
click at [147, 205] on icon "Carousel Next Arrow" at bounding box center [145, 204] width 7 height 7
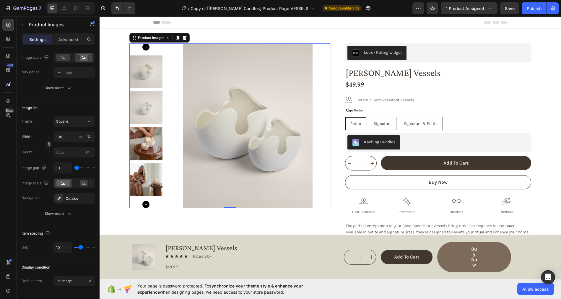
click at [147, 205] on icon "Carousel Next Arrow" at bounding box center [145, 204] width 7 height 7
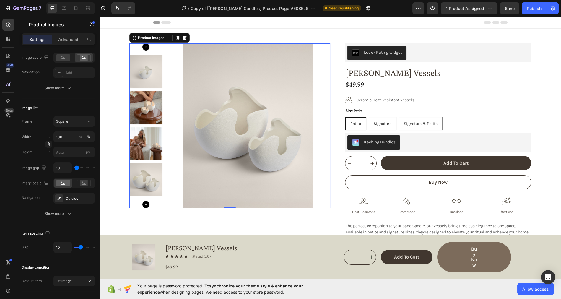
click at [147, 205] on icon "Carousel Next Arrow" at bounding box center [145, 204] width 7 height 7
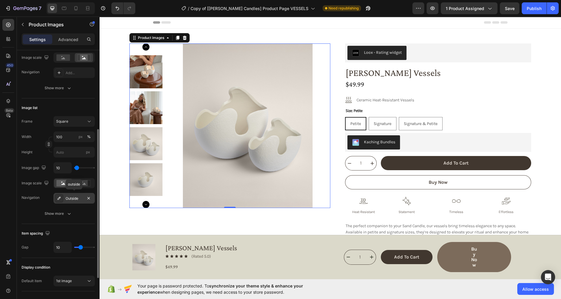
click at [72, 196] on div "Outside" at bounding box center [74, 198] width 17 height 5
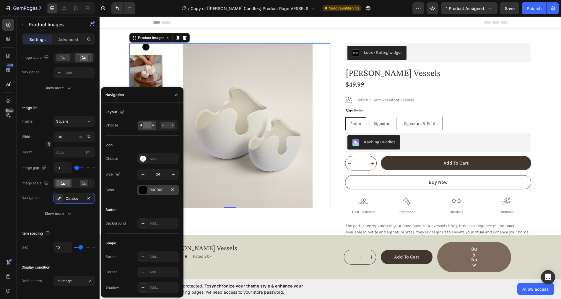
click at [156, 188] on div "000000" at bounding box center [157, 189] width 17 height 5
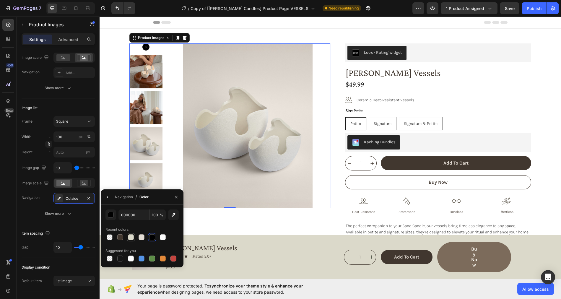
click at [131, 238] on div at bounding box center [131, 237] width 6 height 6
type input "DBD9CA"
click at [199, 217] on div "Product Images 0" at bounding box center [229, 162] width 201 height 238
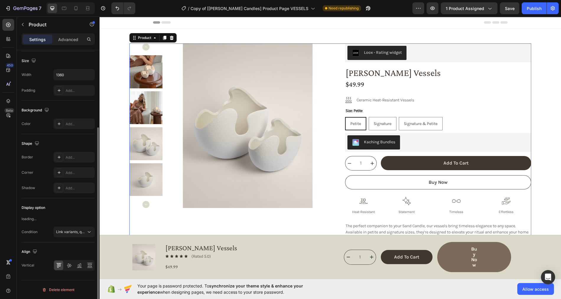
scroll to position [0, 0]
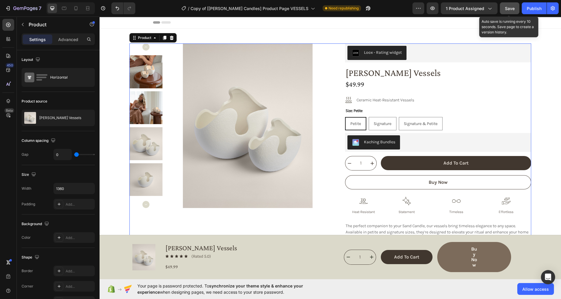
click at [510, 8] on span "Save" at bounding box center [509, 8] width 10 height 5
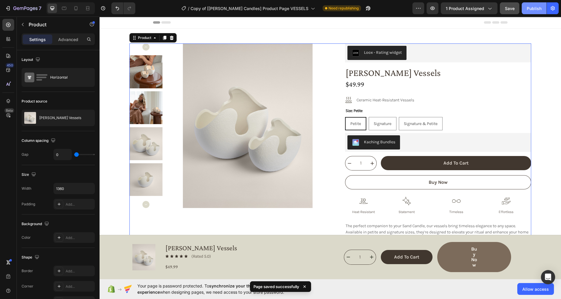
click at [528, 11] on div "Publish" at bounding box center [533, 8] width 15 height 6
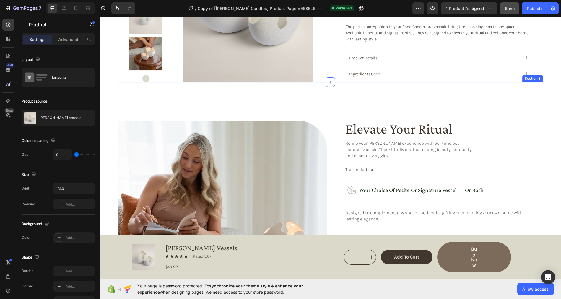
scroll to position [198, 0]
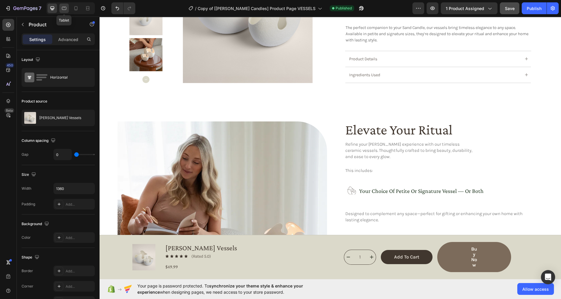
click at [64, 8] on icon at bounding box center [64, 8] width 6 height 6
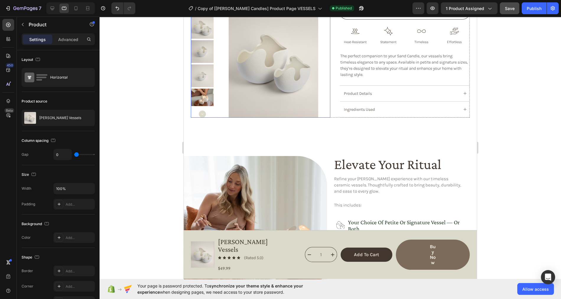
scroll to position [171, 0]
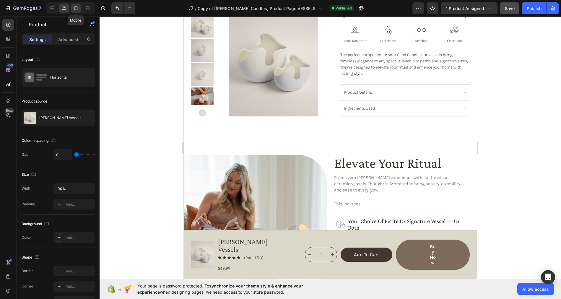
click at [76, 9] on icon at bounding box center [76, 8] width 6 height 6
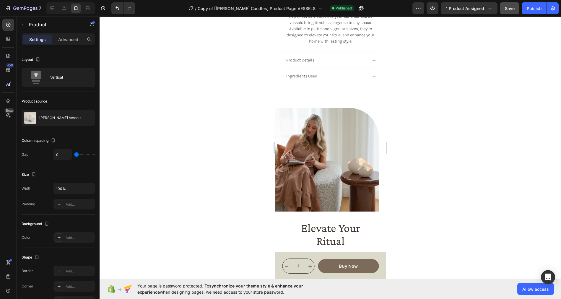
scroll to position [360, 0]
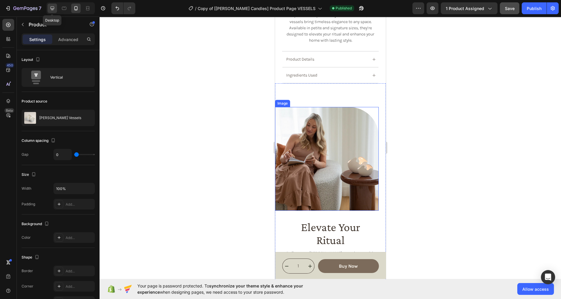
click at [53, 8] on icon at bounding box center [52, 8] width 4 height 4
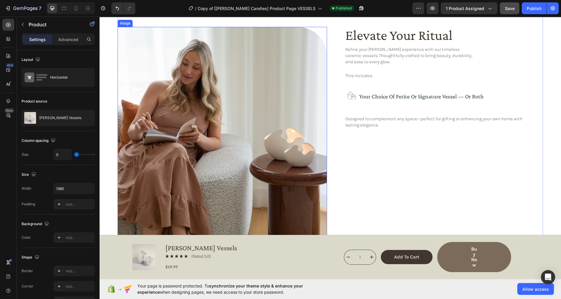
scroll to position [282, 0]
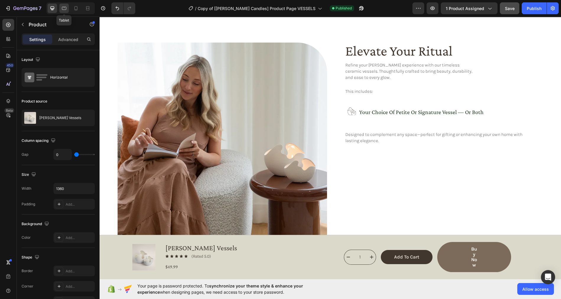
click at [62, 9] on icon at bounding box center [64, 8] width 4 height 3
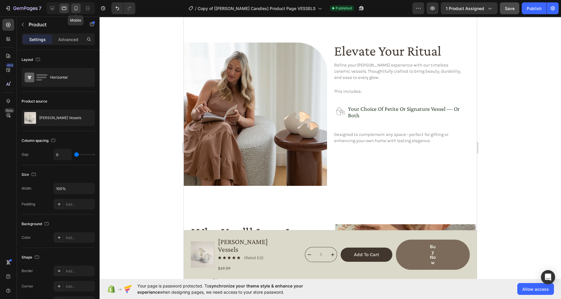
click at [75, 9] on icon at bounding box center [76, 8] width 6 height 6
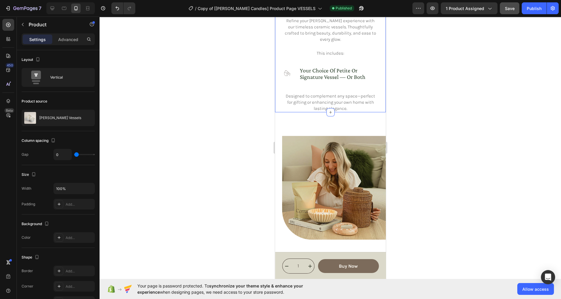
scroll to position [434, 0]
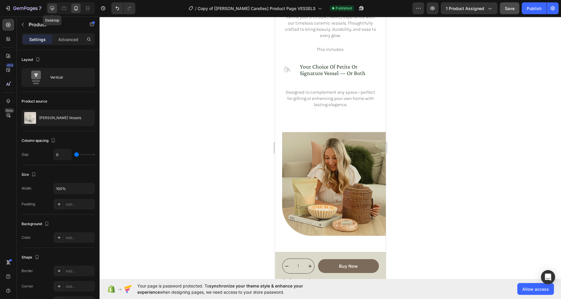
click at [51, 8] on icon at bounding box center [52, 8] width 6 height 6
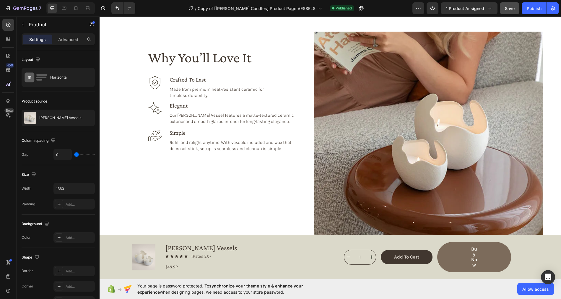
scroll to position [520, 0]
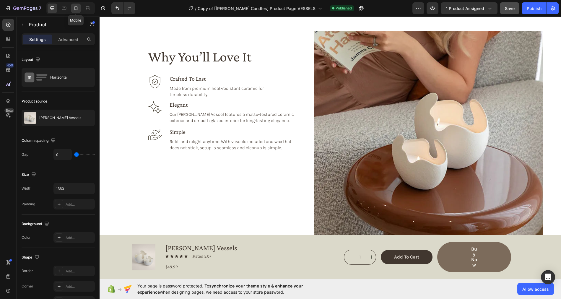
click at [74, 8] on icon at bounding box center [75, 8] width 3 height 4
type input "100%"
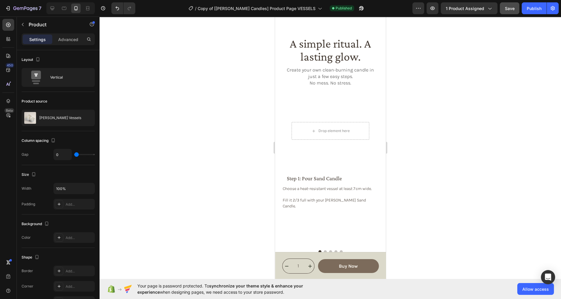
scroll to position [629, 0]
